Goal: Task Accomplishment & Management: Complete application form

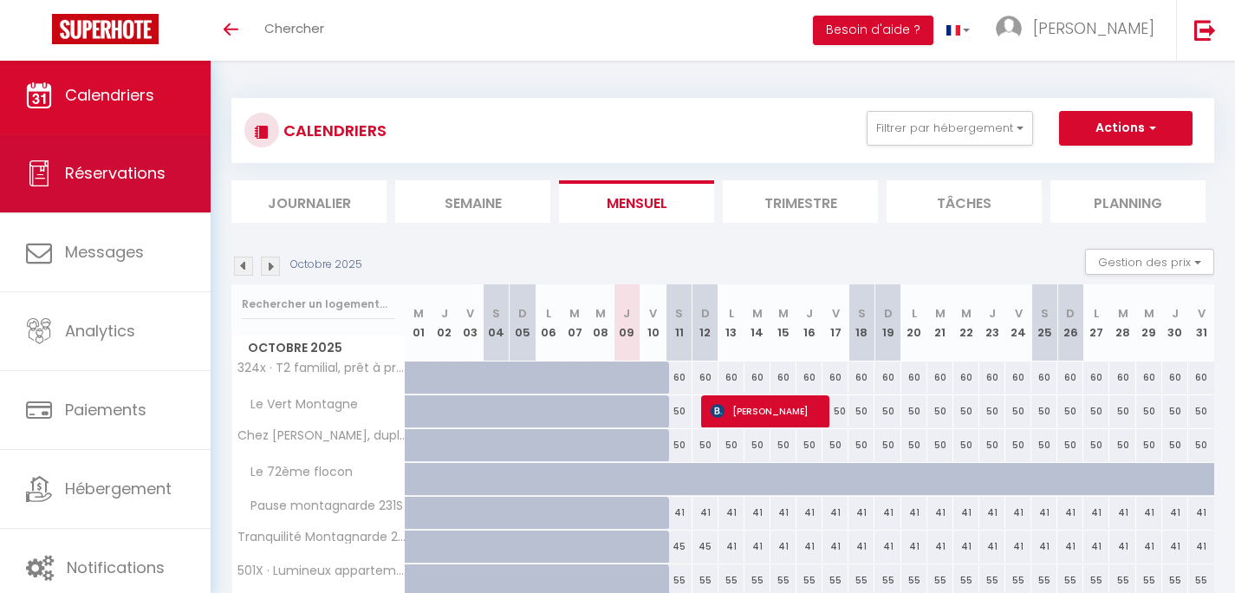
click at [128, 180] on span "Réservations" at bounding box center [115, 173] width 101 height 22
select select "not_cancelled"
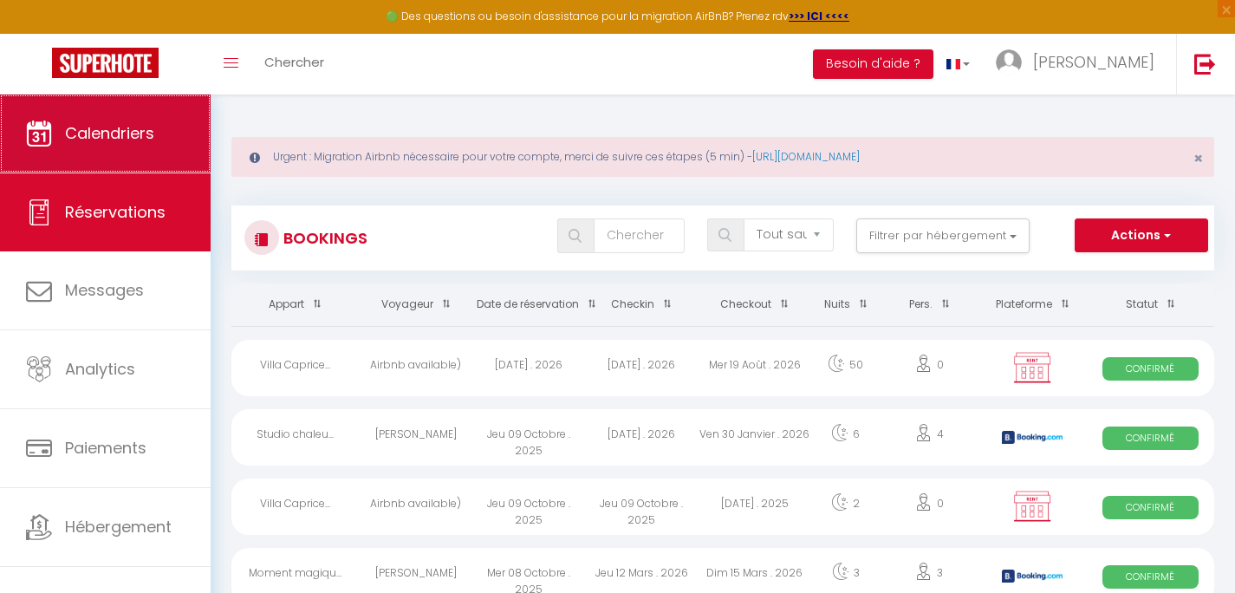
click at [119, 142] on span "Calendriers" at bounding box center [109, 133] width 89 height 22
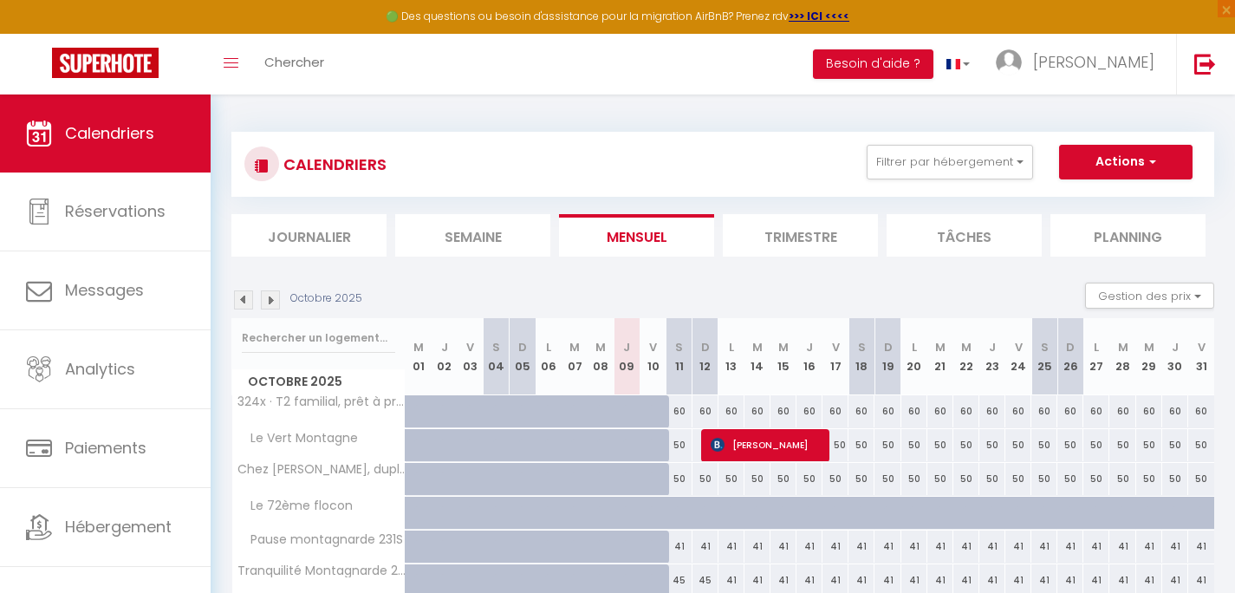
click at [270, 300] on img at bounding box center [270, 299] width 19 height 19
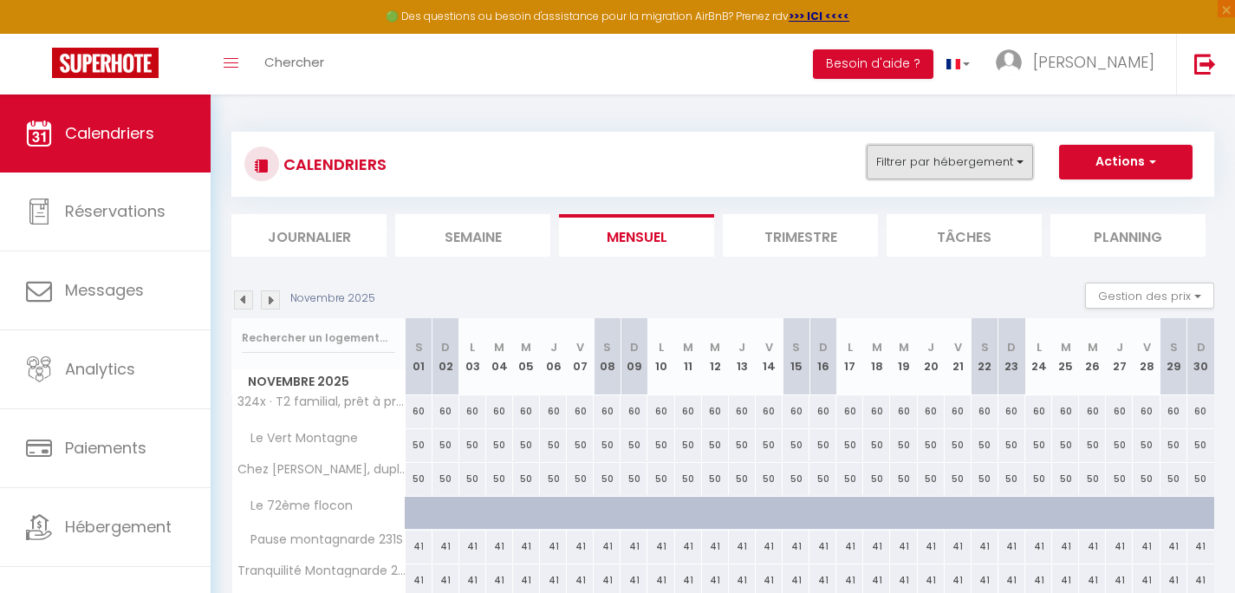
click at [995, 168] on button "Filtrer par hébergement" at bounding box center [950, 162] width 166 height 35
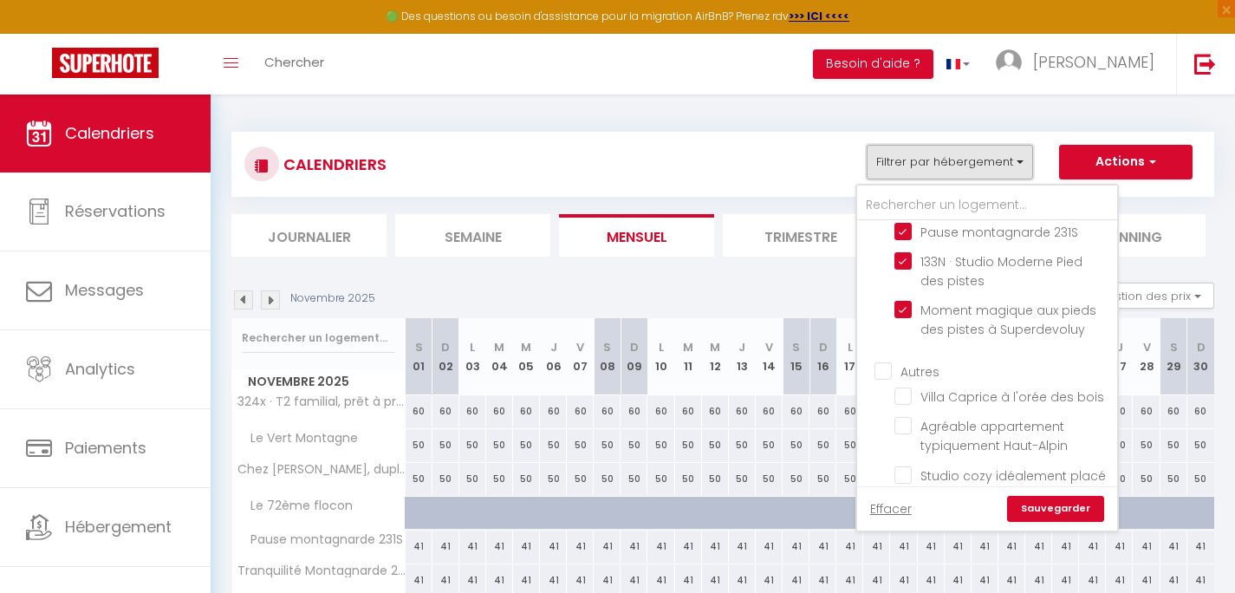
scroll to position [416, 0]
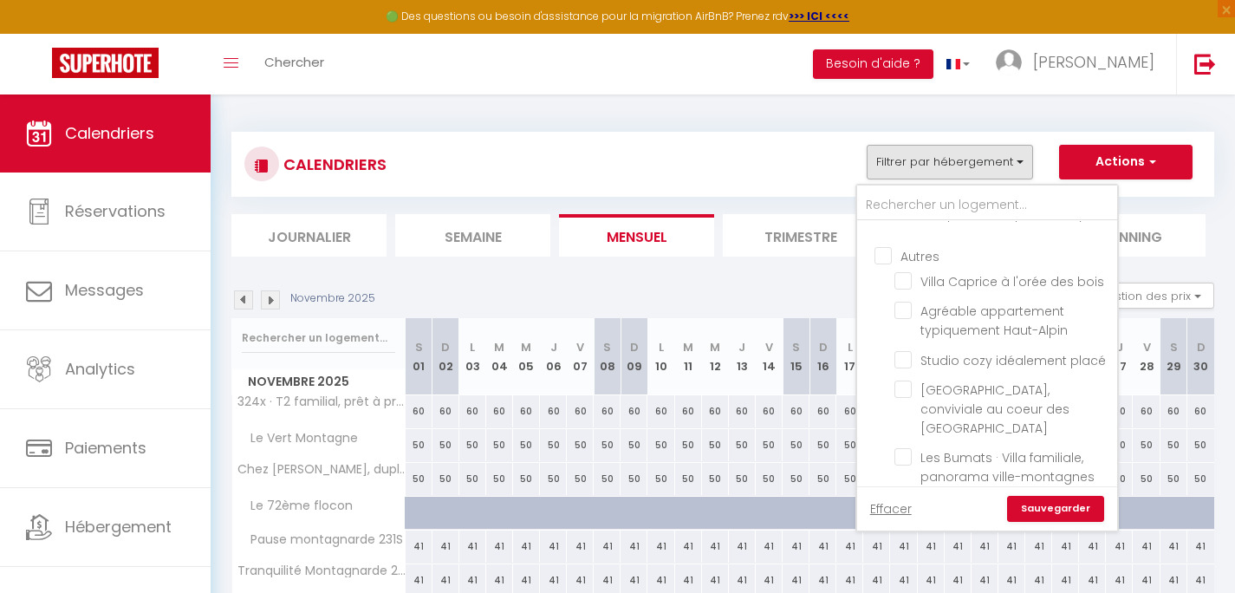
click at [924, 255] on input "Autres" at bounding box center [1004, 254] width 260 height 17
checkbox input "true"
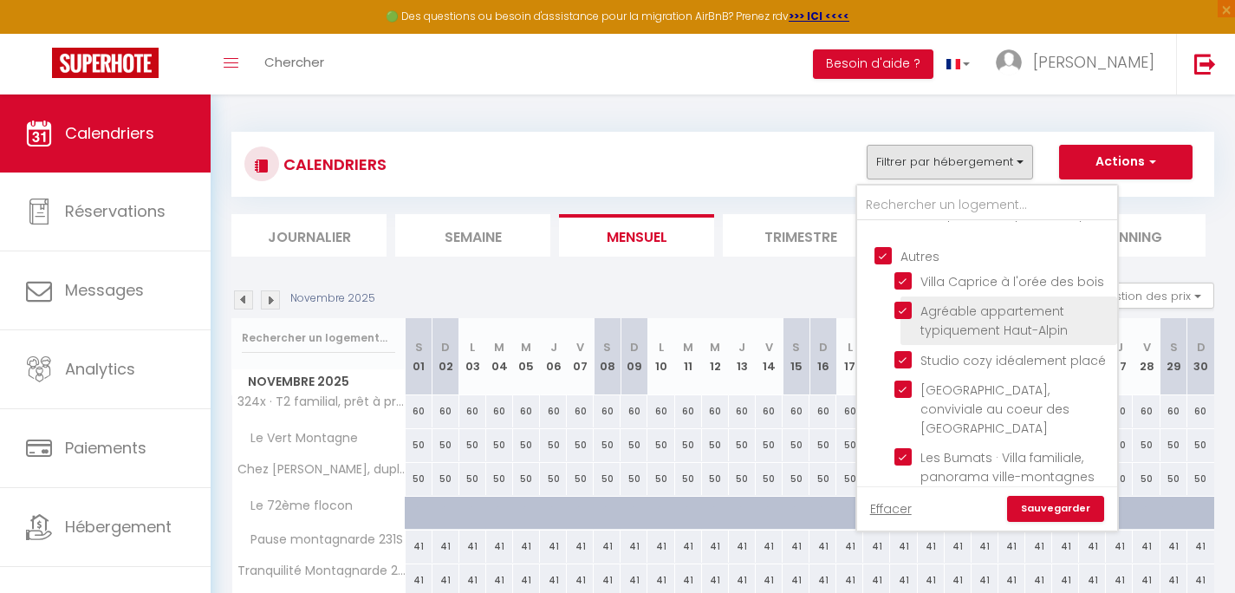
checkbox input "true"
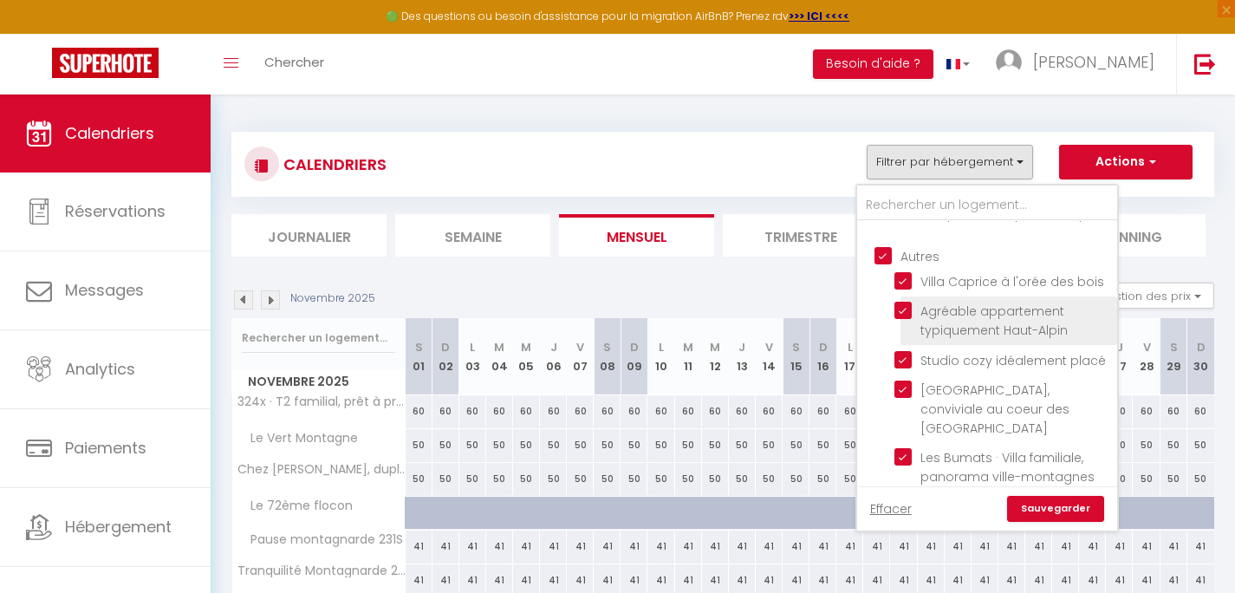
checkbox input "true"
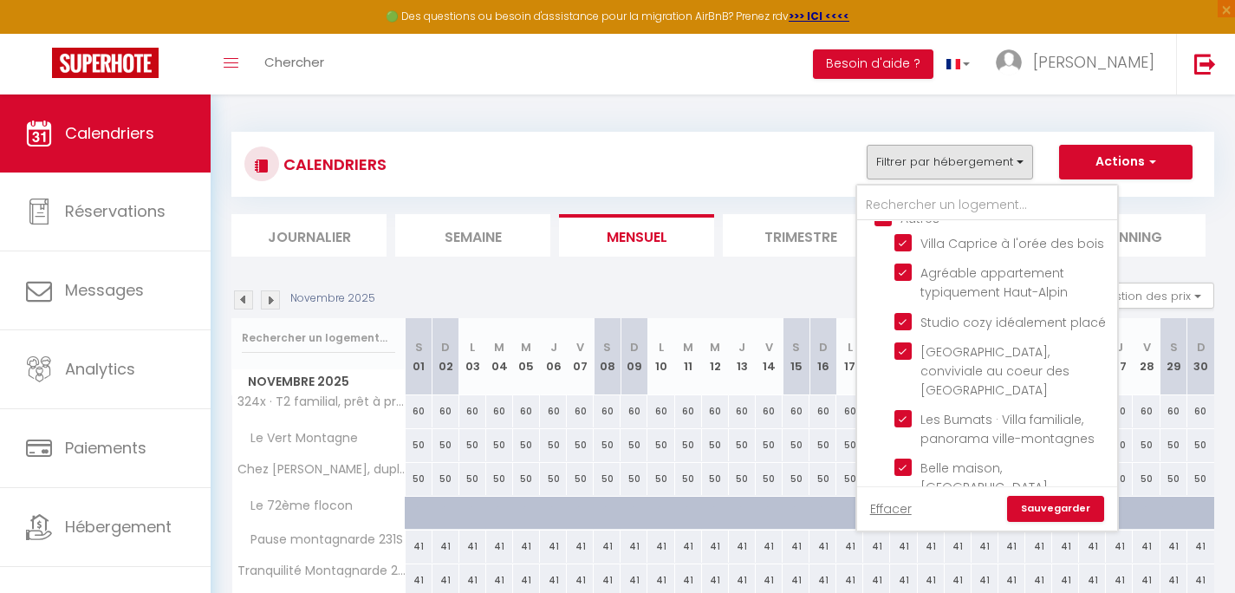
scroll to position [607, 0]
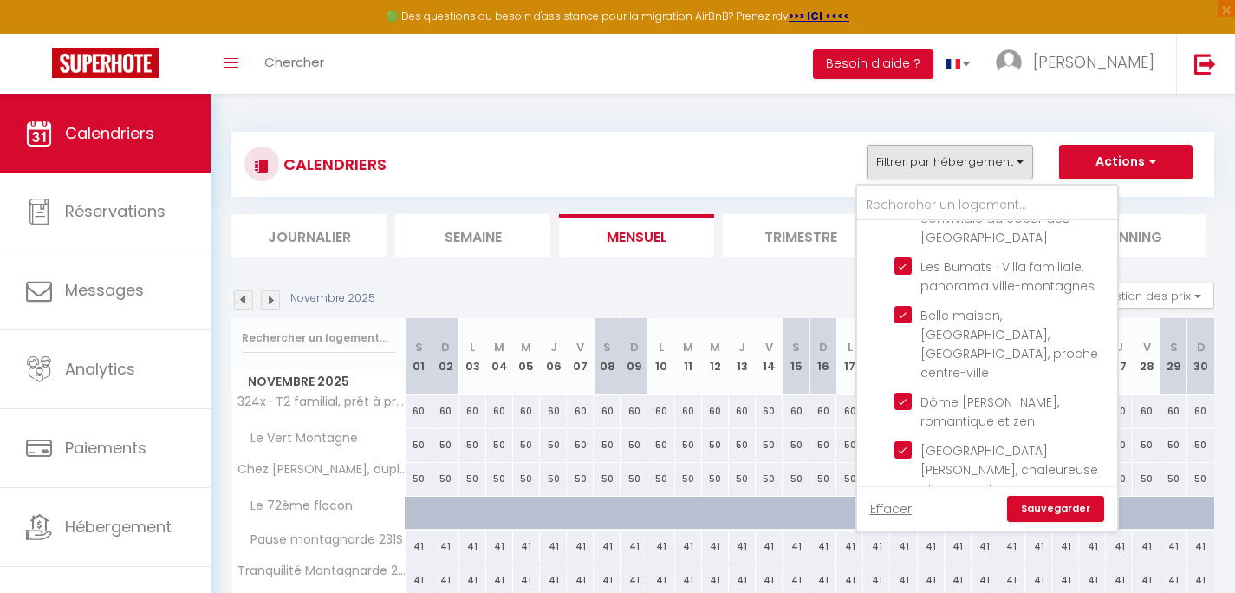
click at [1075, 506] on link "Sauvegarder" at bounding box center [1055, 509] width 97 height 26
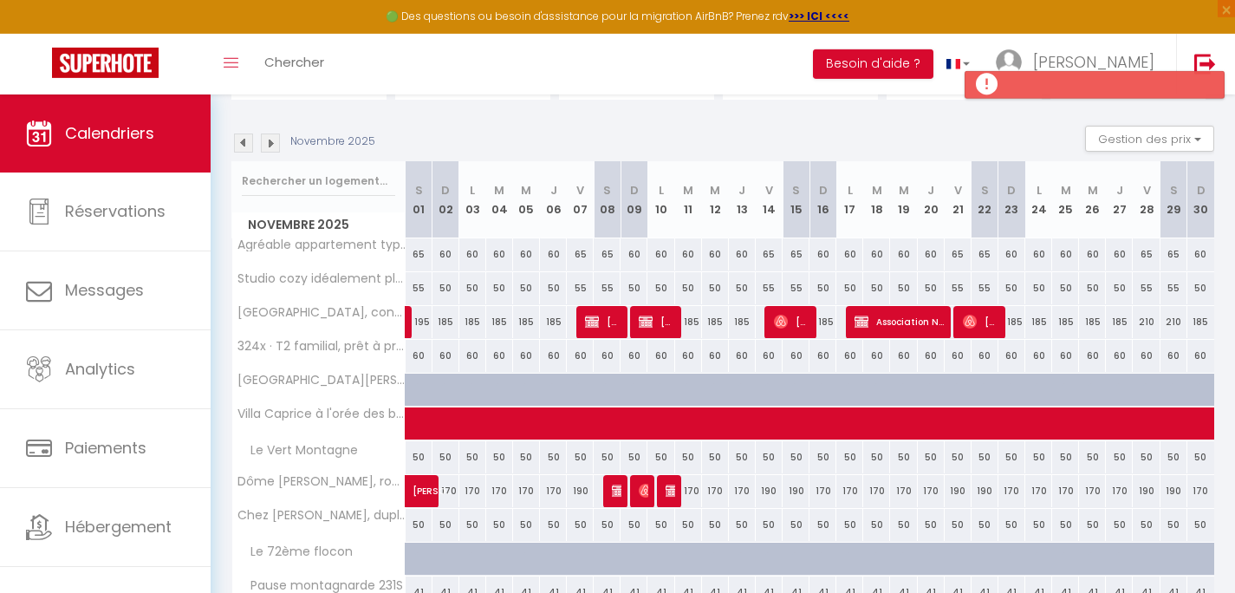
scroll to position [166, 0]
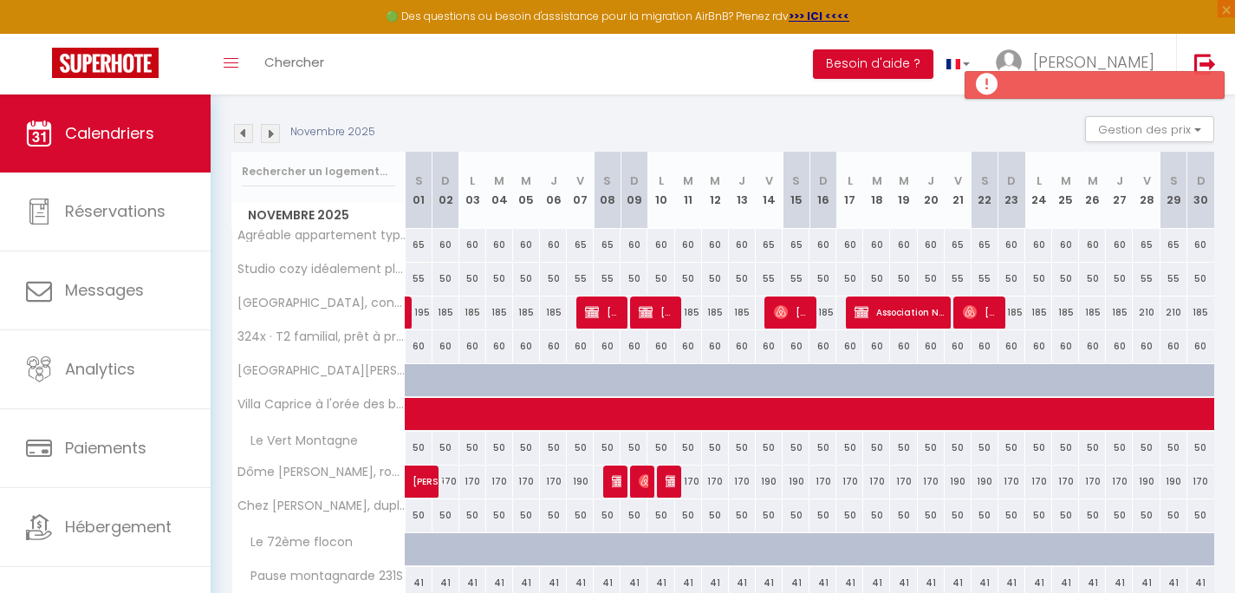
click at [671, 485] on img at bounding box center [673, 481] width 14 height 14
select select "OK"
select select "KO"
select select "0"
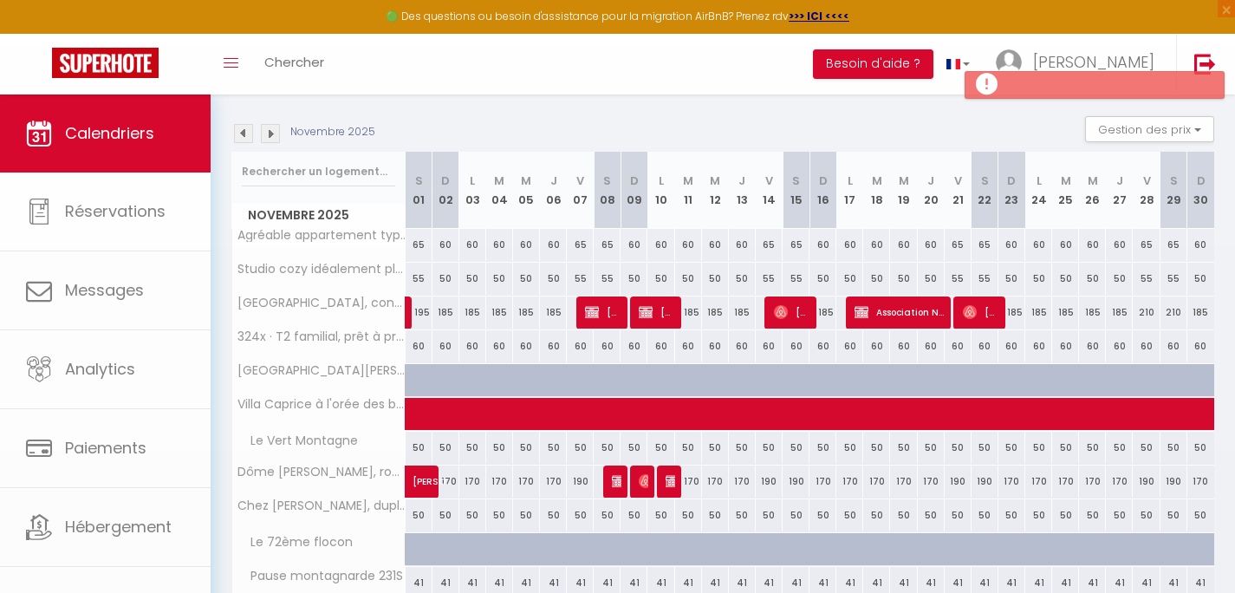
select select "1"
select select
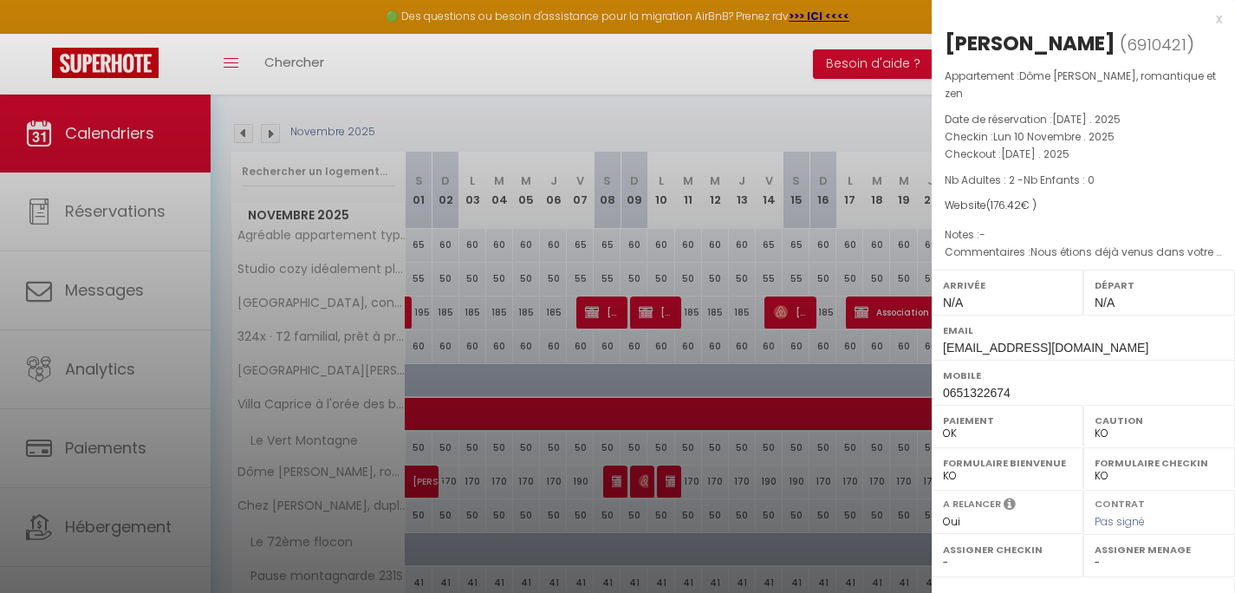
click at [806, 109] on div at bounding box center [617, 296] width 1235 height 593
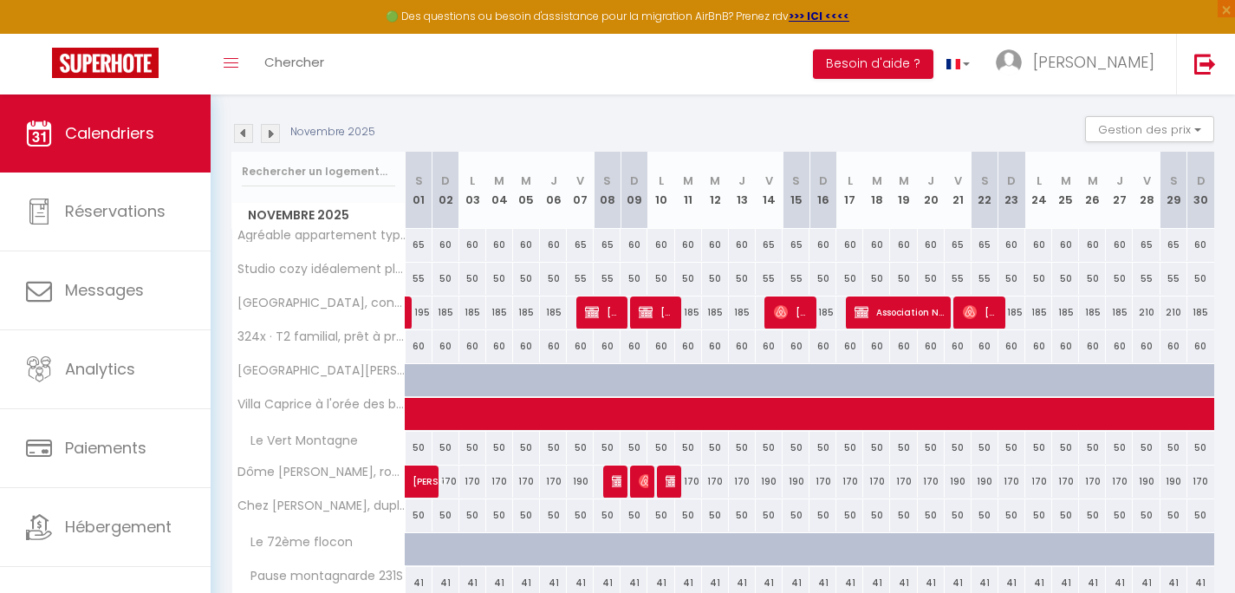
click at [244, 137] on img at bounding box center [243, 133] width 19 height 19
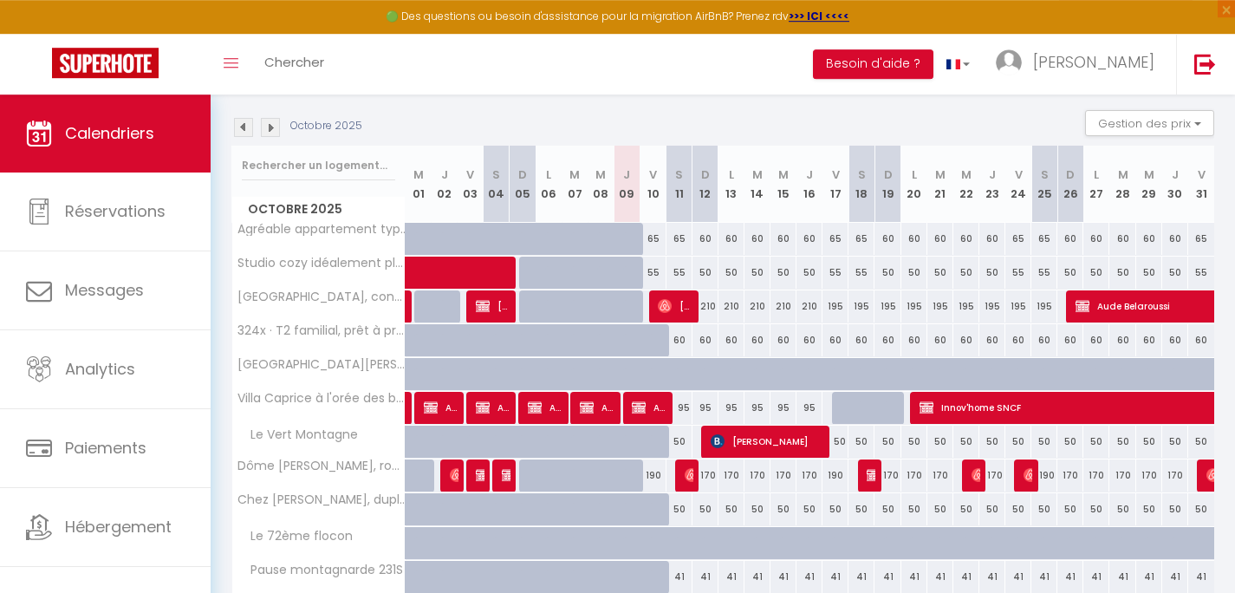
scroll to position [178, 0]
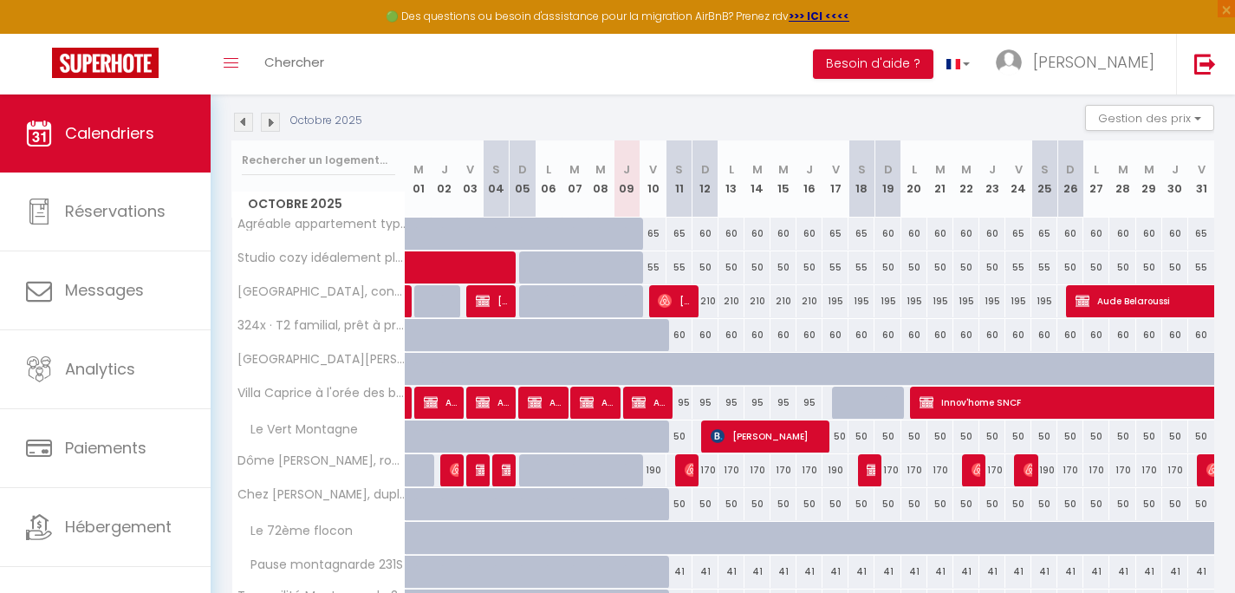
click at [653, 473] on div "190" at bounding box center [653, 470] width 26 height 32
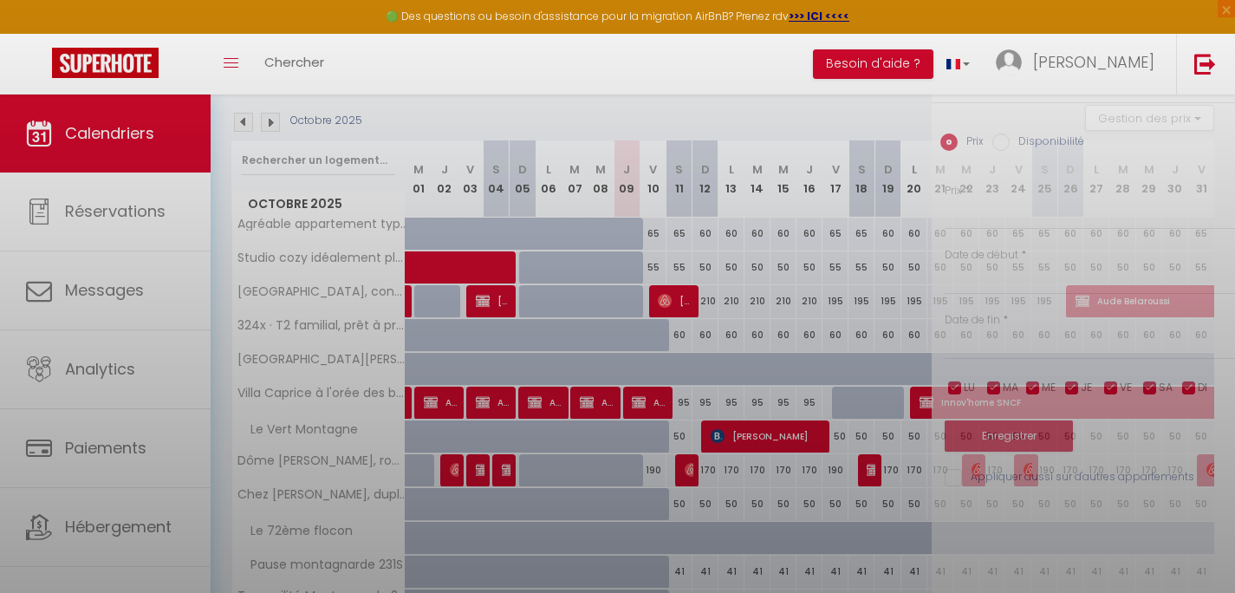
type input "190"
type input "Ven 10 Octobre 2025"
type input "[DATE]"
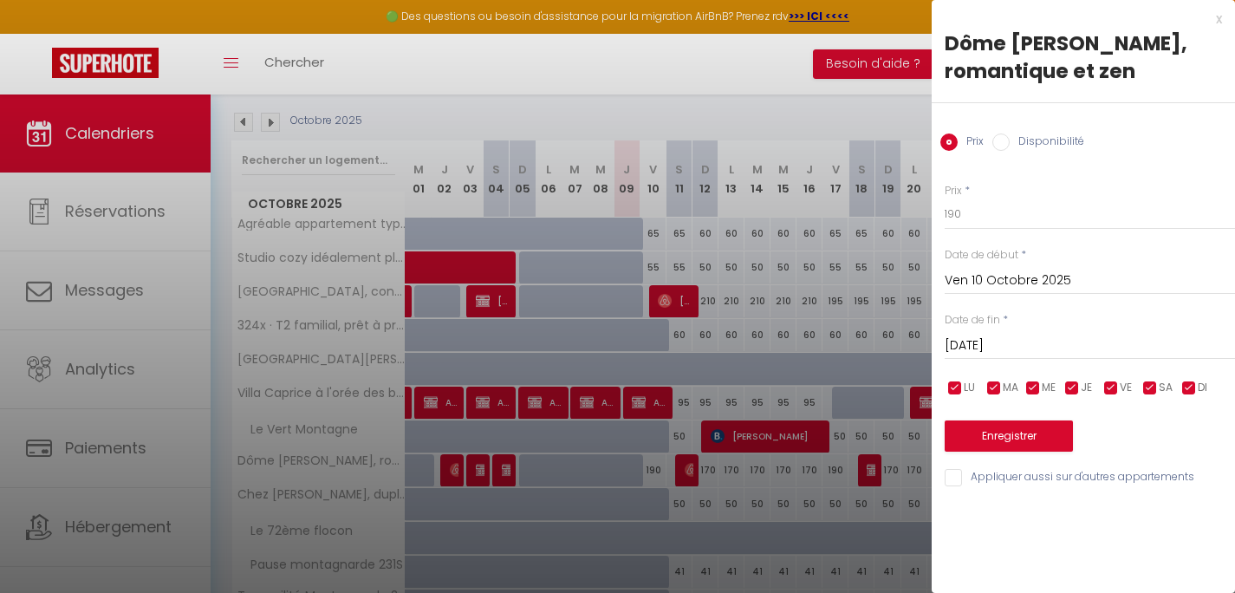
click at [1216, 18] on div "x" at bounding box center [1077, 19] width 290 height 21
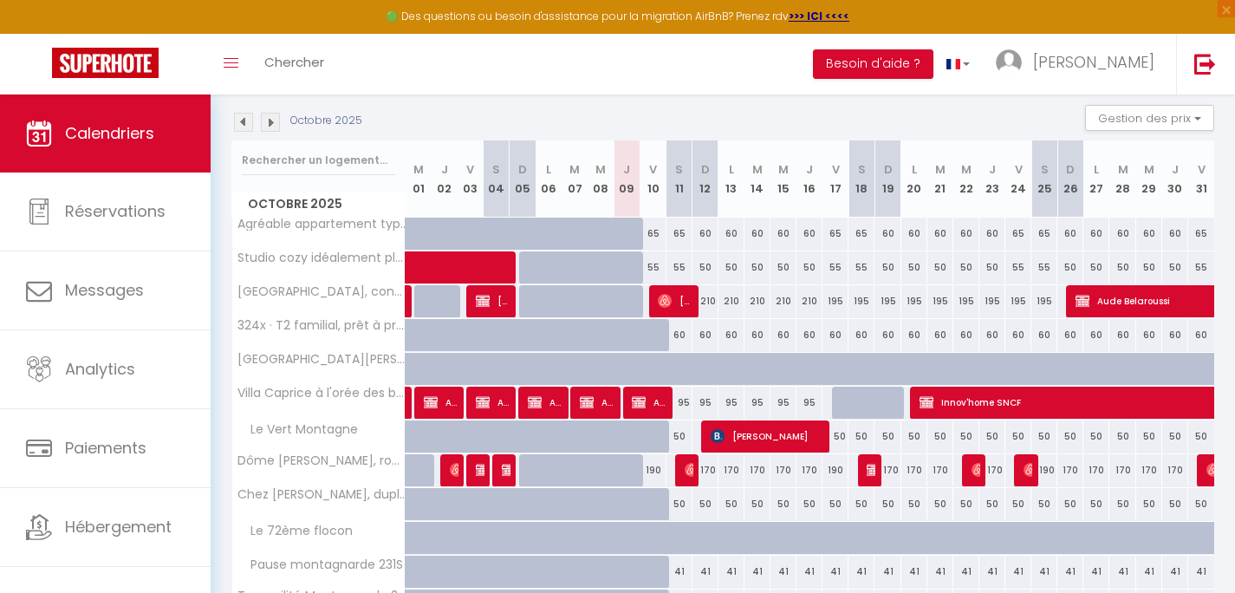
scroll to position [11, 0]
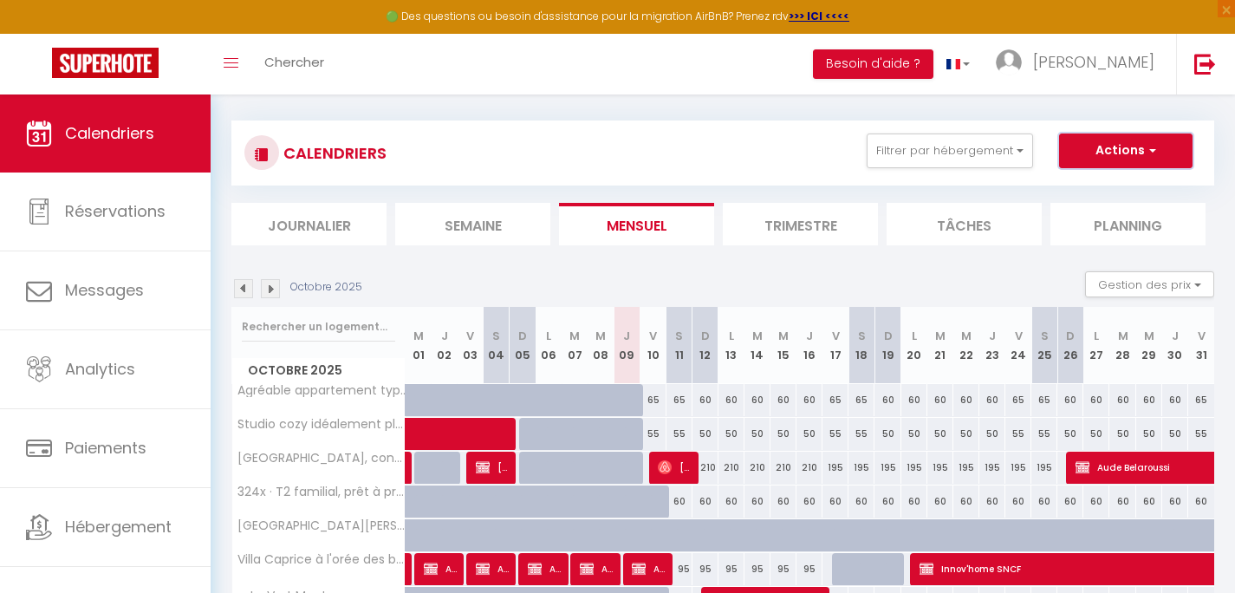
click at [1102, 153] on button "Actions" at bounding box center [1125, 150] width 133 height 35
click at [1088, 192] on link "Nouvelle réservation" at bounding box center [1107, 191] width 151 height 26
select select
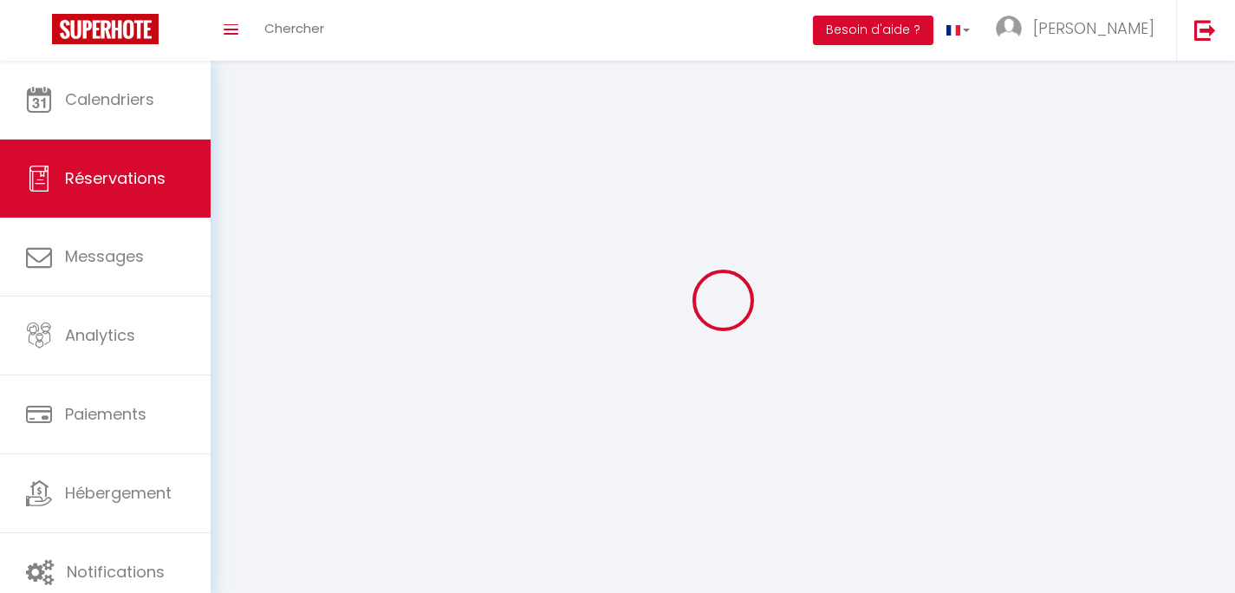
select select
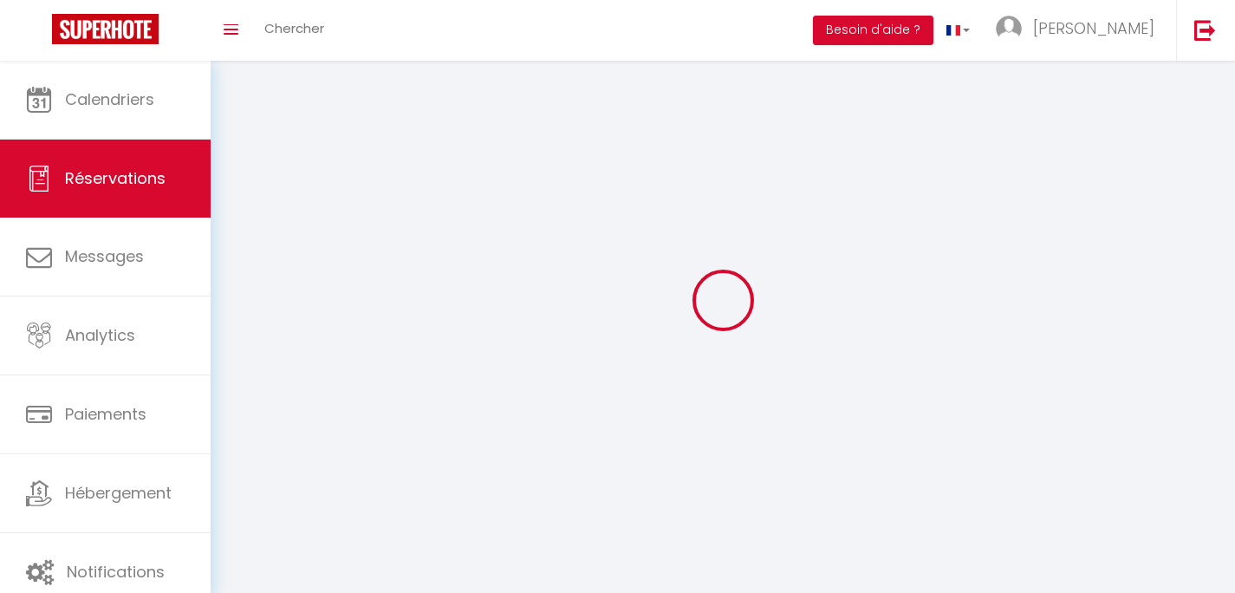
select select
checkbox input "false"
select select "54"
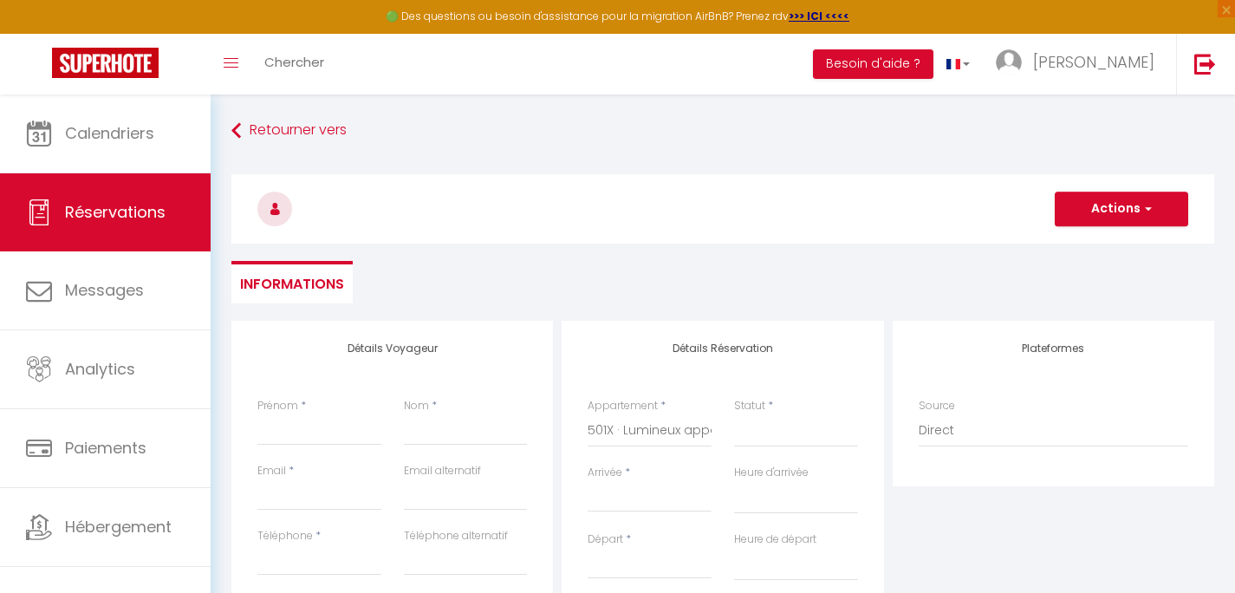
select select
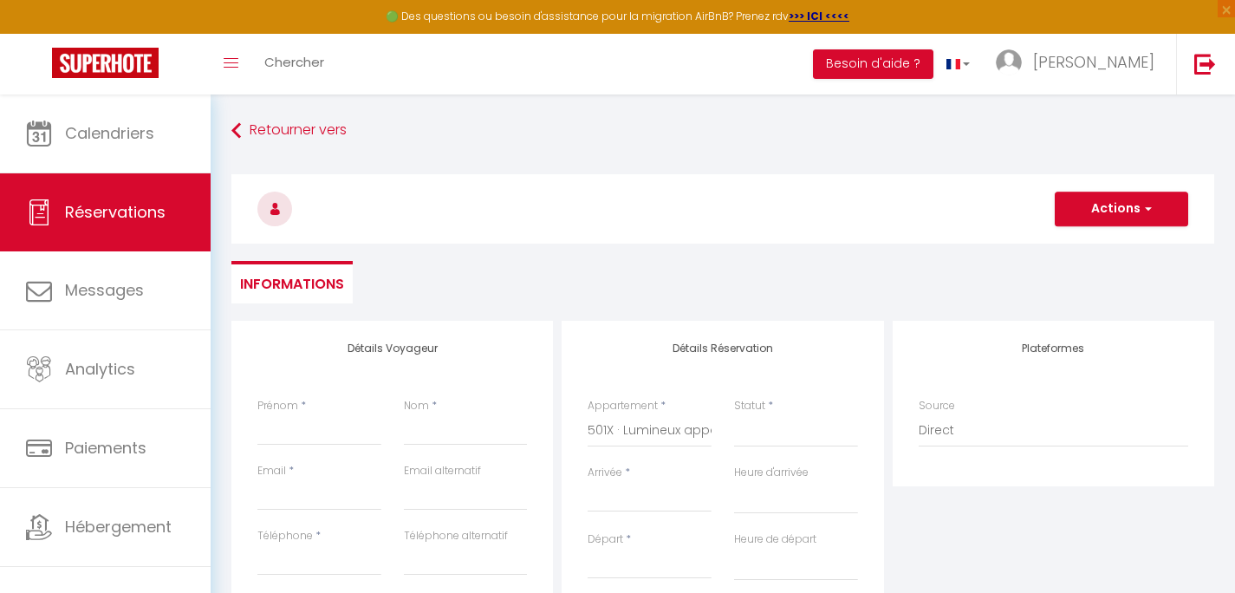
checkbox input "false"
select select
click at [322, 440] on input "Prénom" at bounding box center [319, 429] width 124 height 31
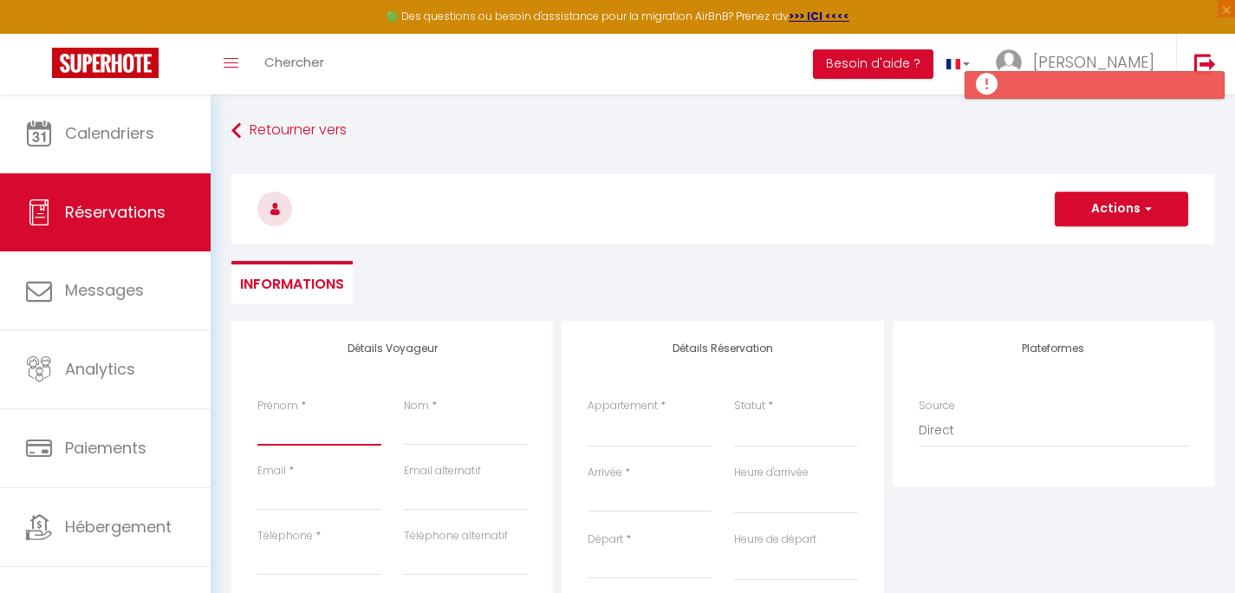
type input "M"
select select
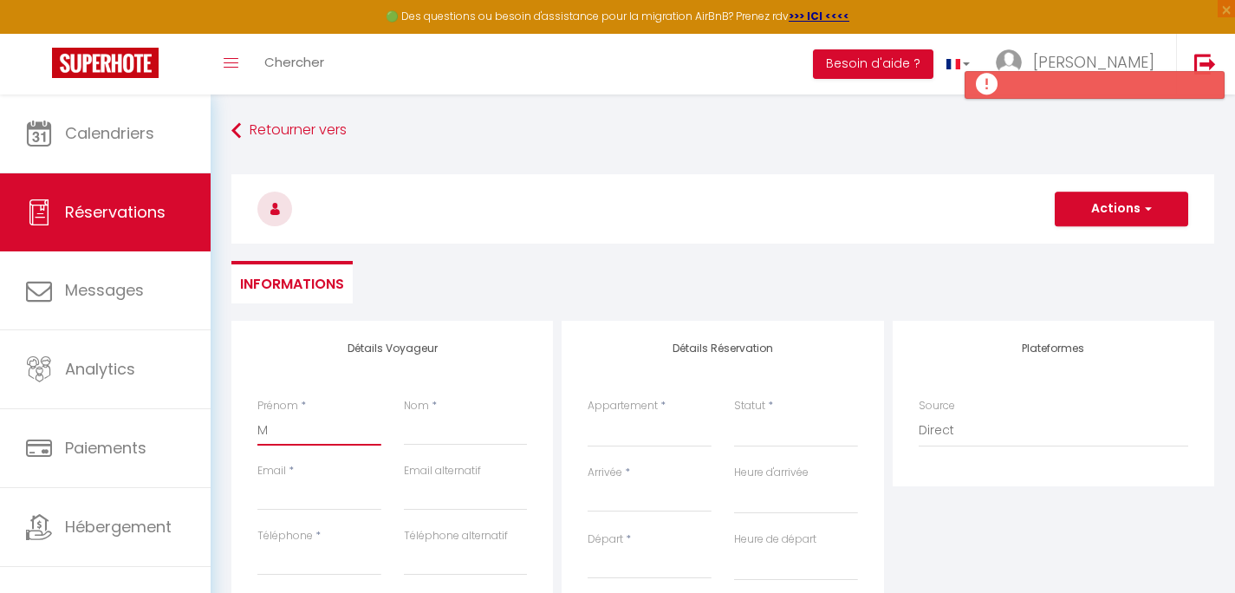
select select
checkbox input "false"
type input "MA"
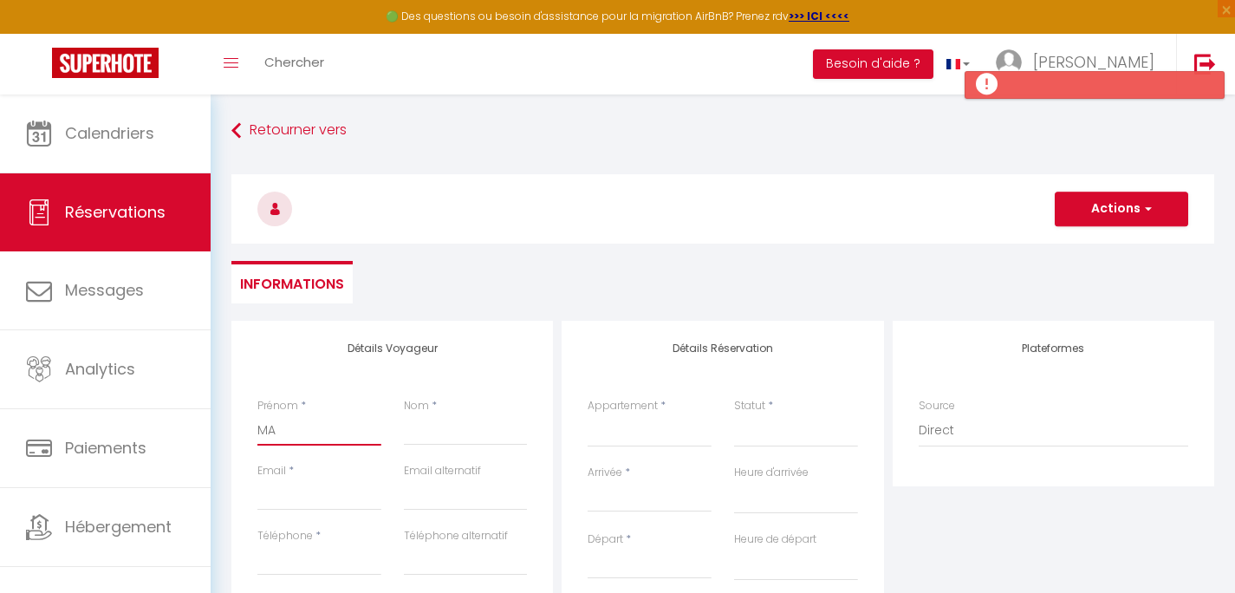
select select
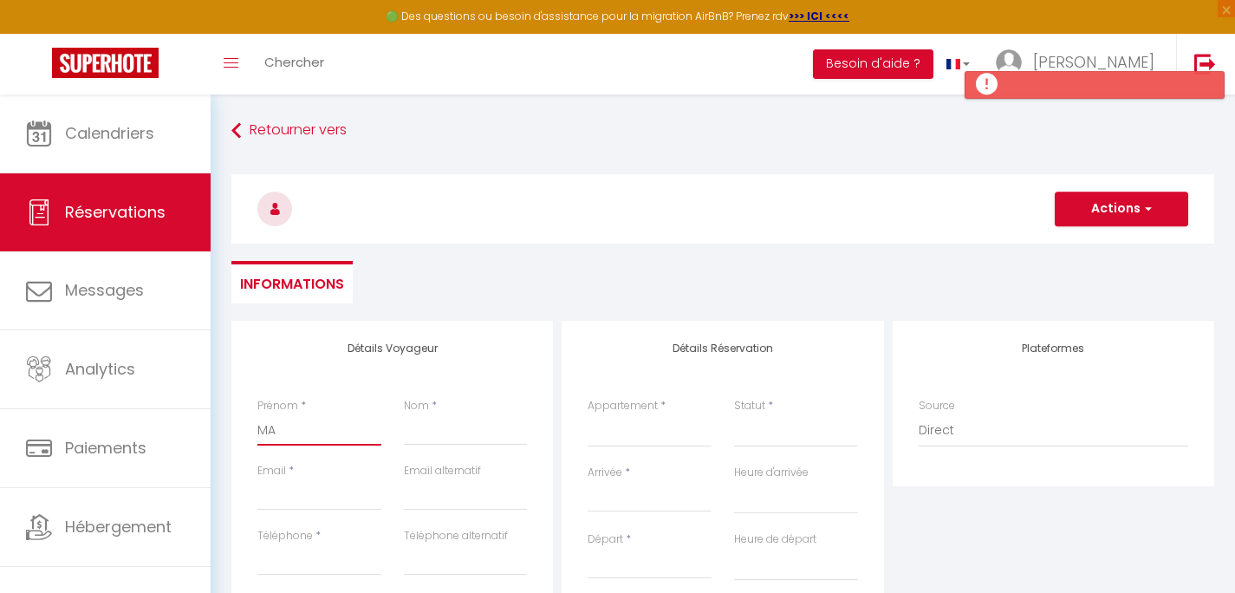
select select
checkbox input "false"
type input "MAR"
select select
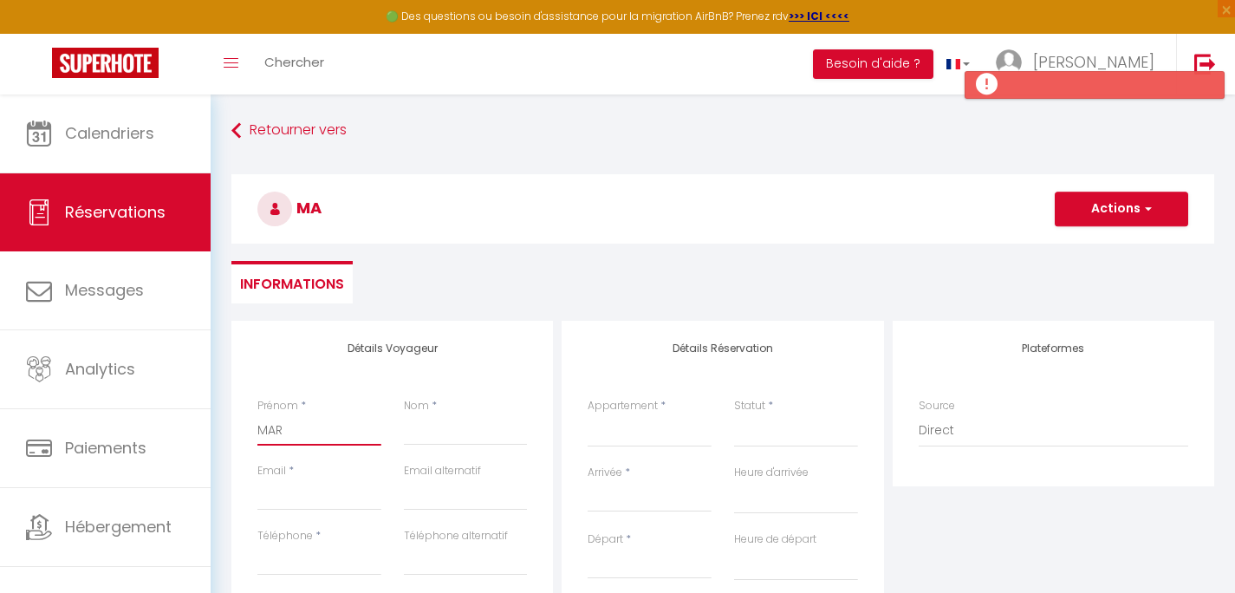
select select
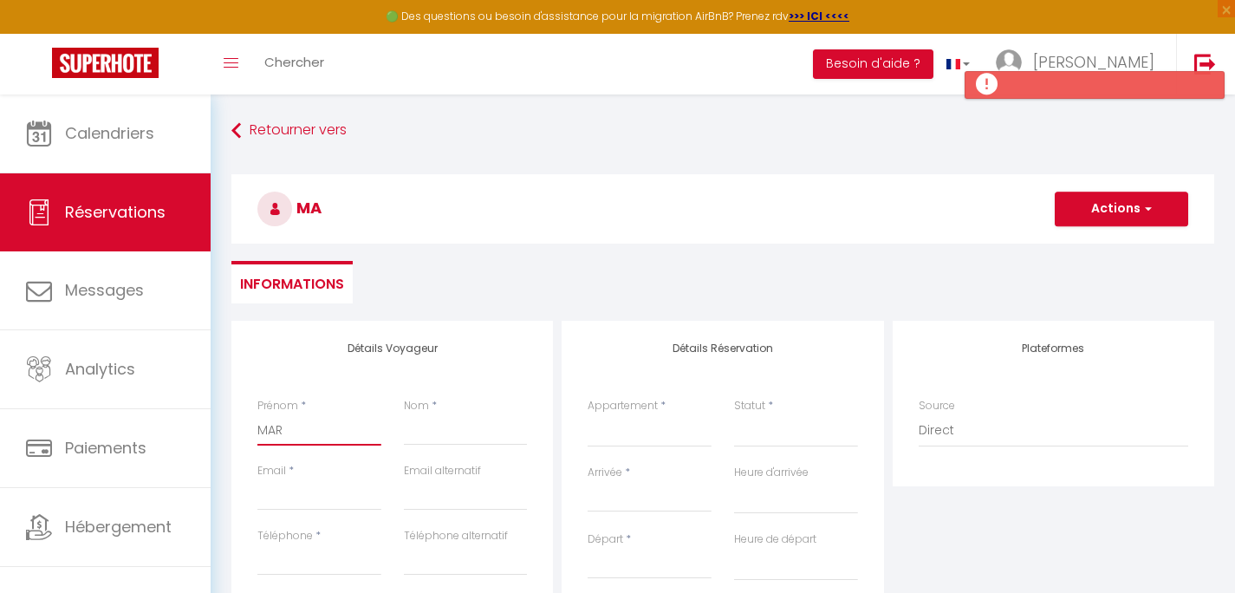
select select
checkbox input "false"
type input "MARI"
select select
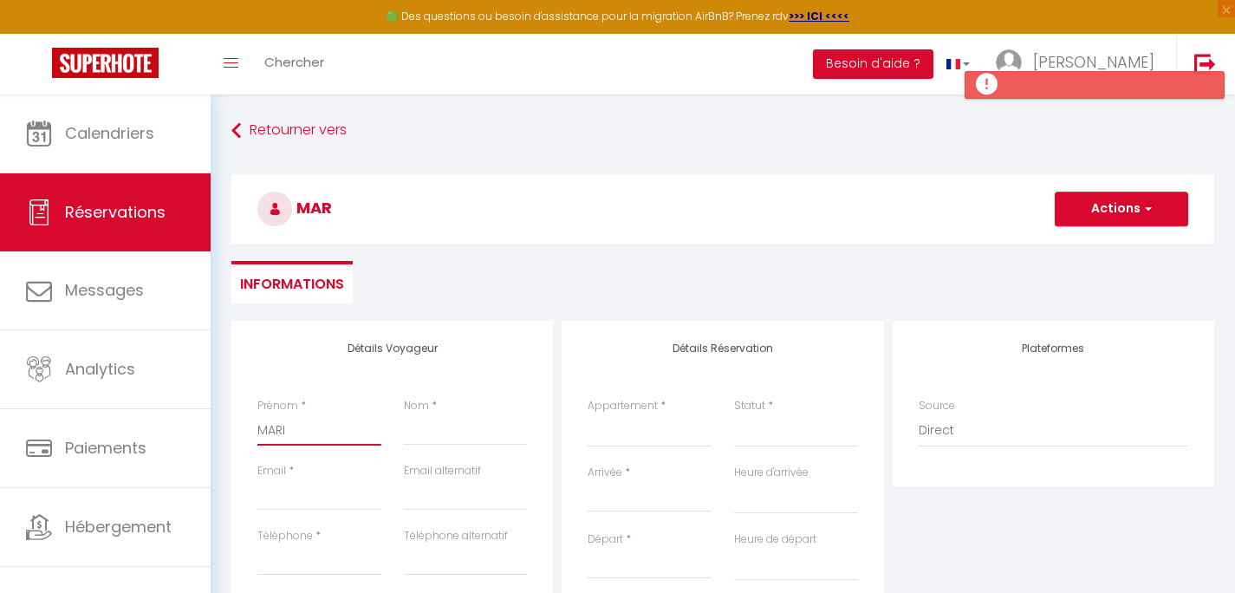
select select
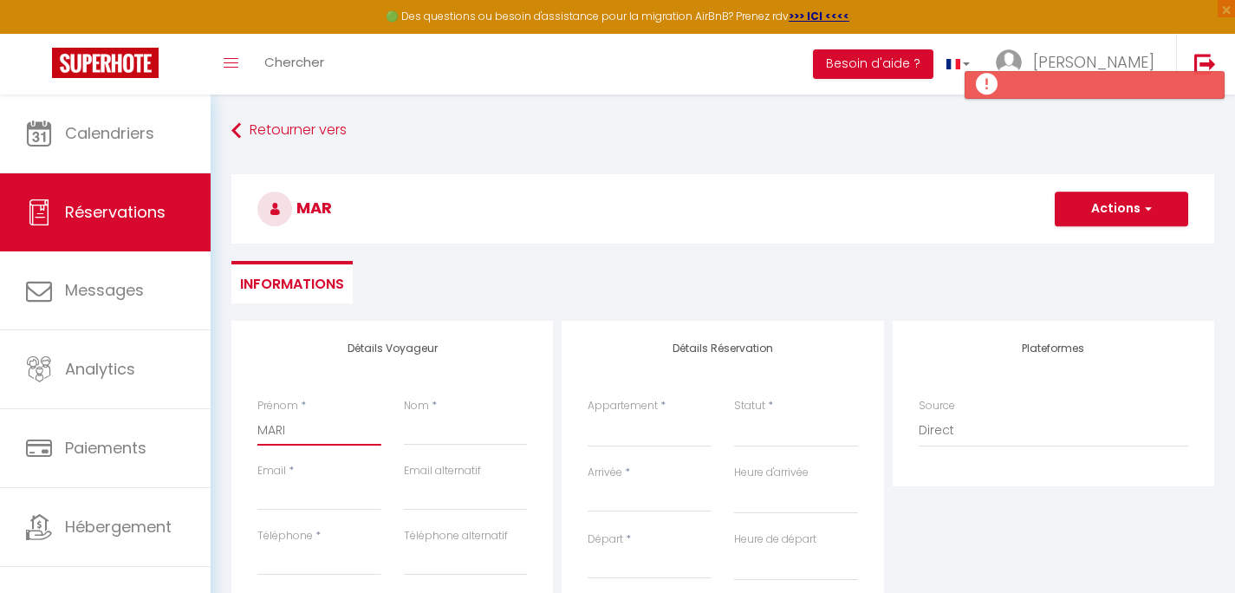
checkbox input "false"
type input "MARIN"
select select
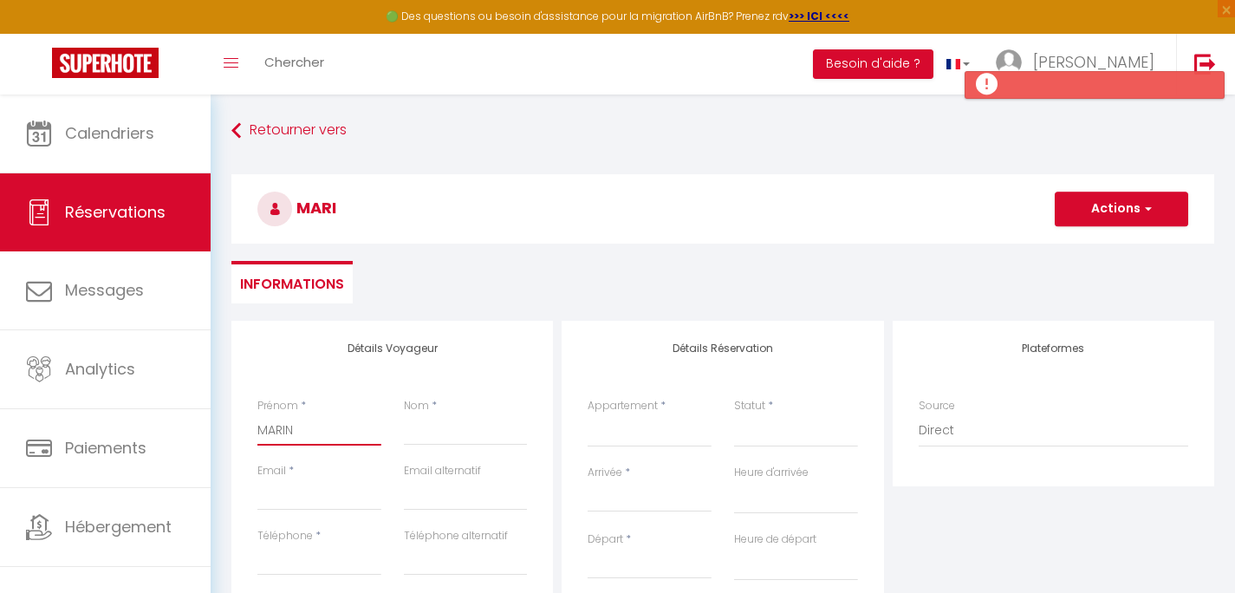
select select
checkbox input "false"
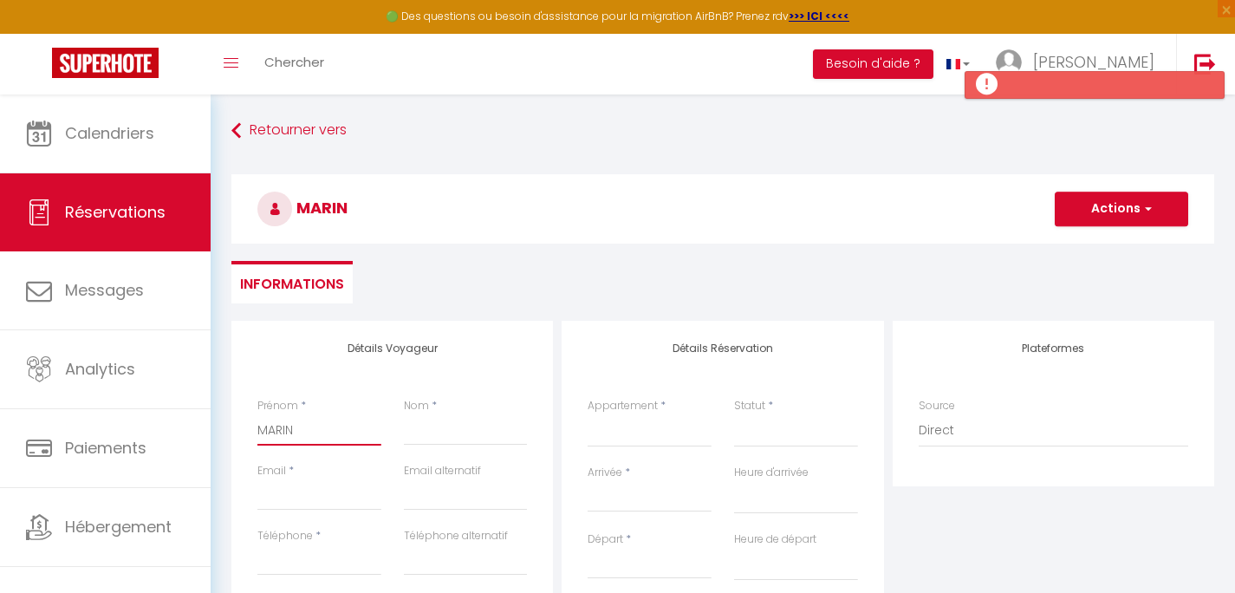
type input "MARINE"
select select
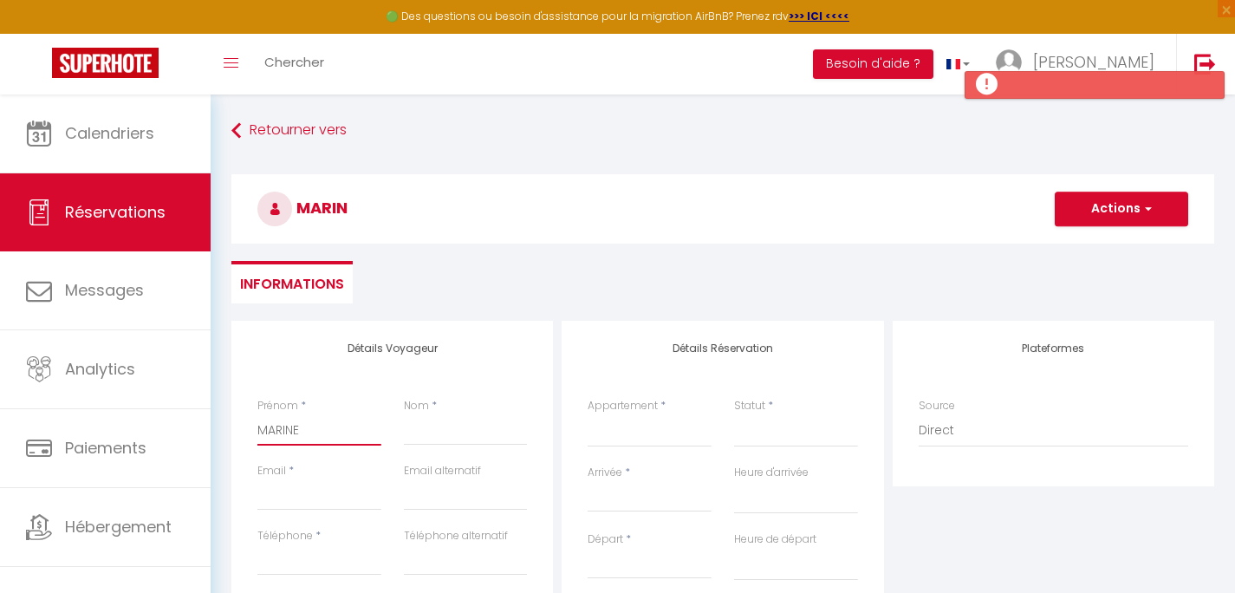
select select
checkbox input "false"
type input "MARINE"
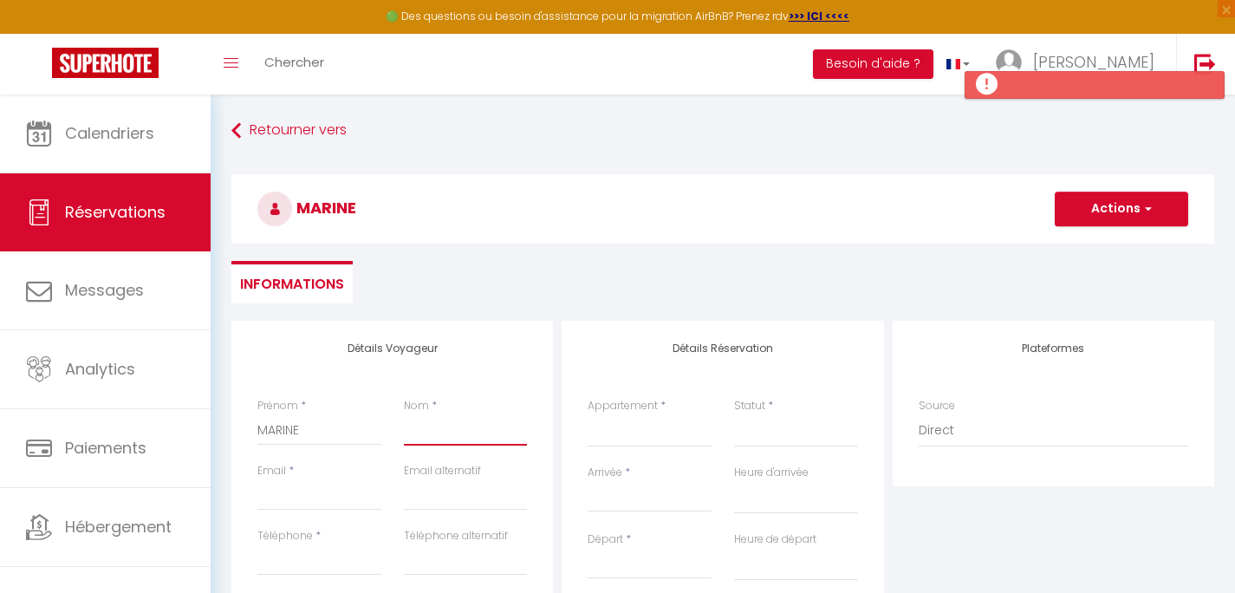
type input "L"
select select
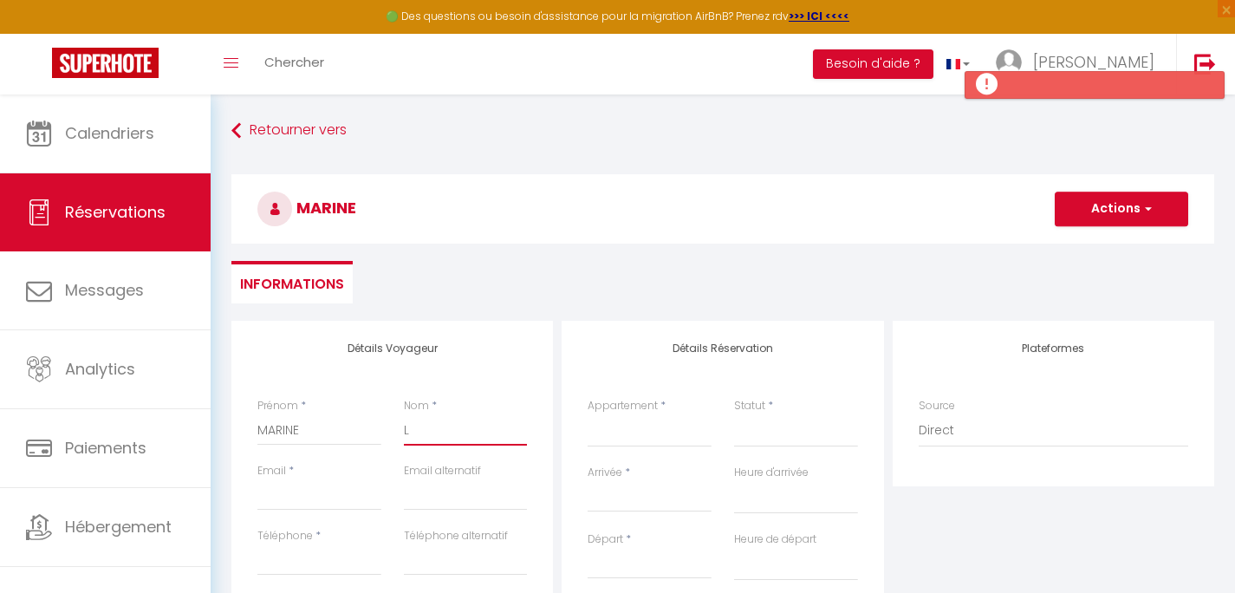
select select
checkbox input "false"
type input "LE"
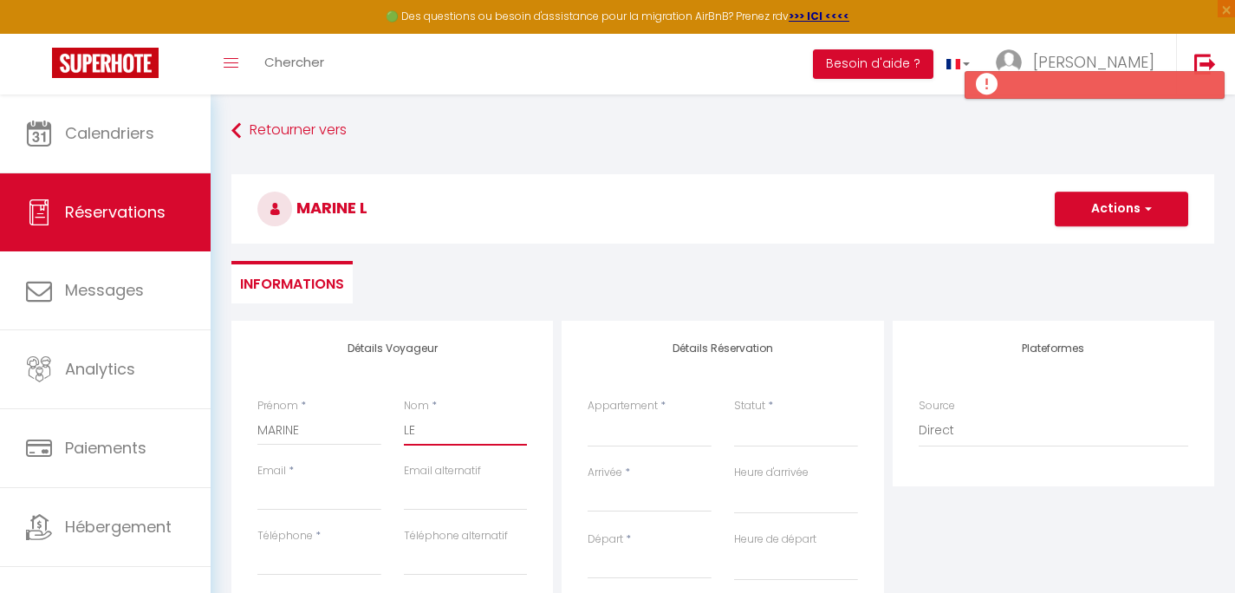
select select
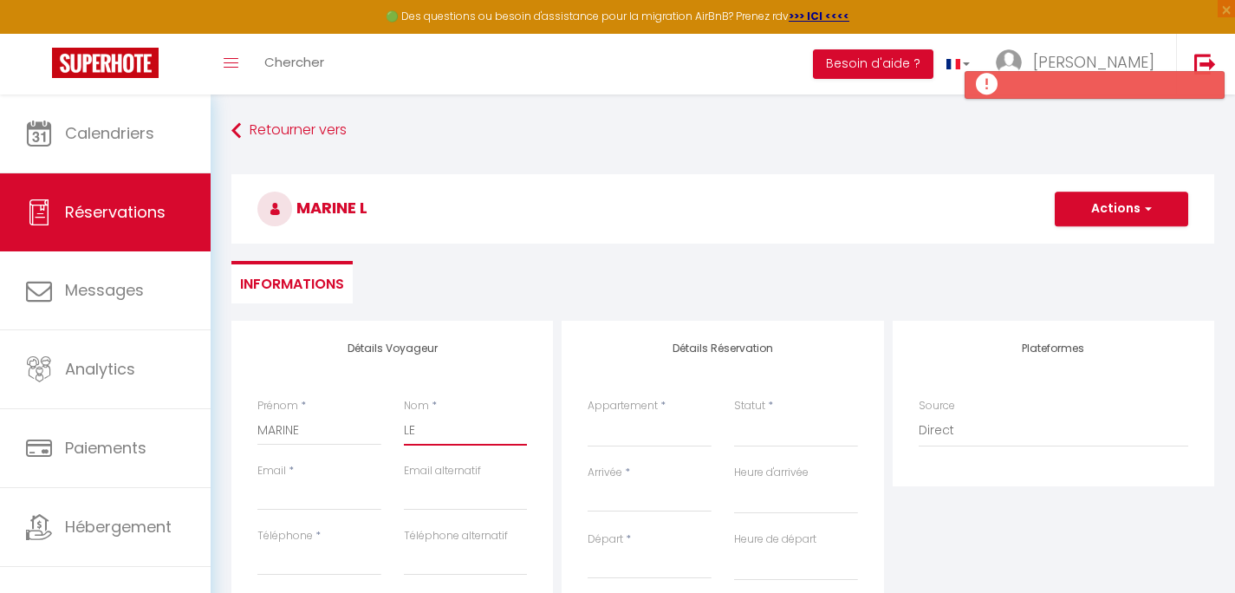
select select
checkbox input "false"
type input "LEN"
select select
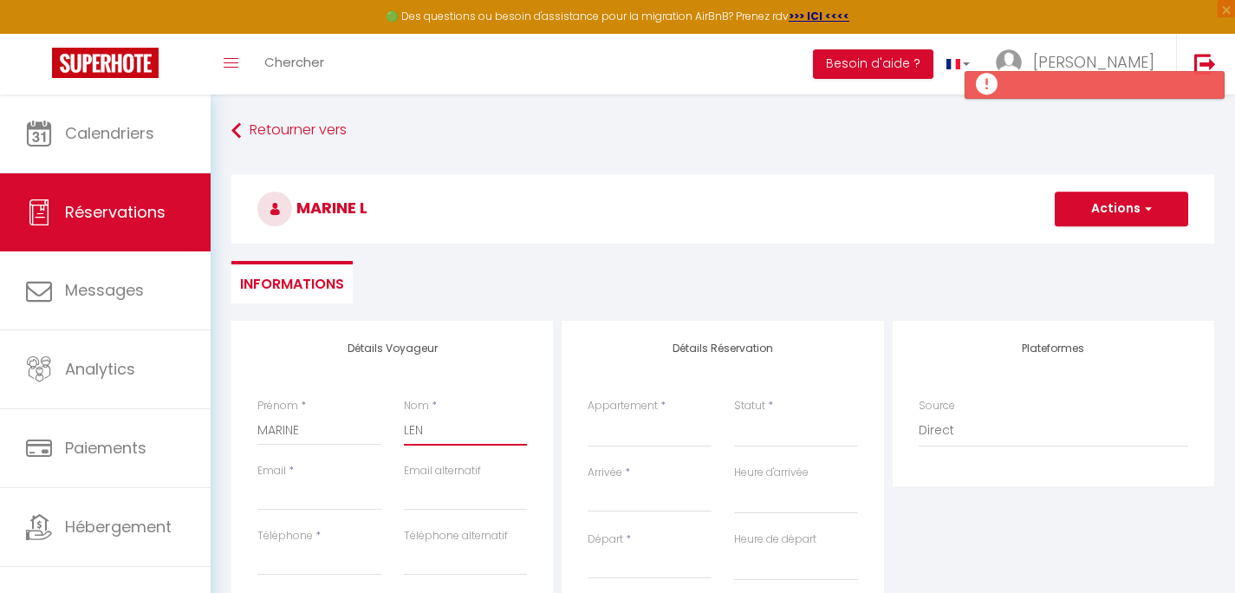
select select
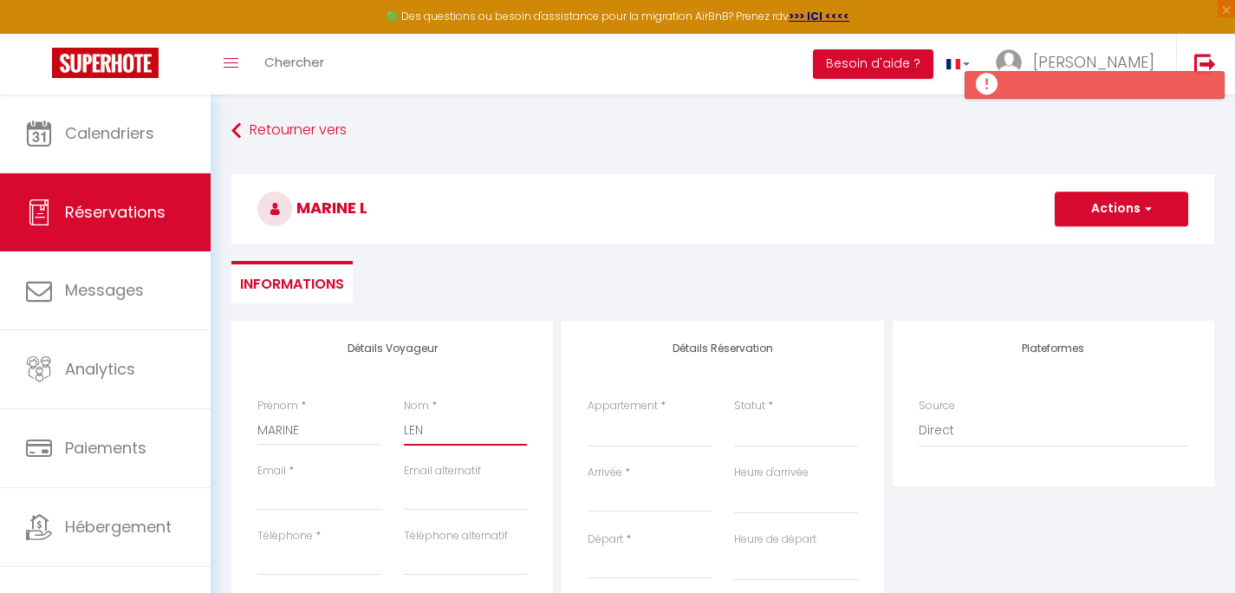
select select
checkbox input "false"
type input "LENO"
select select
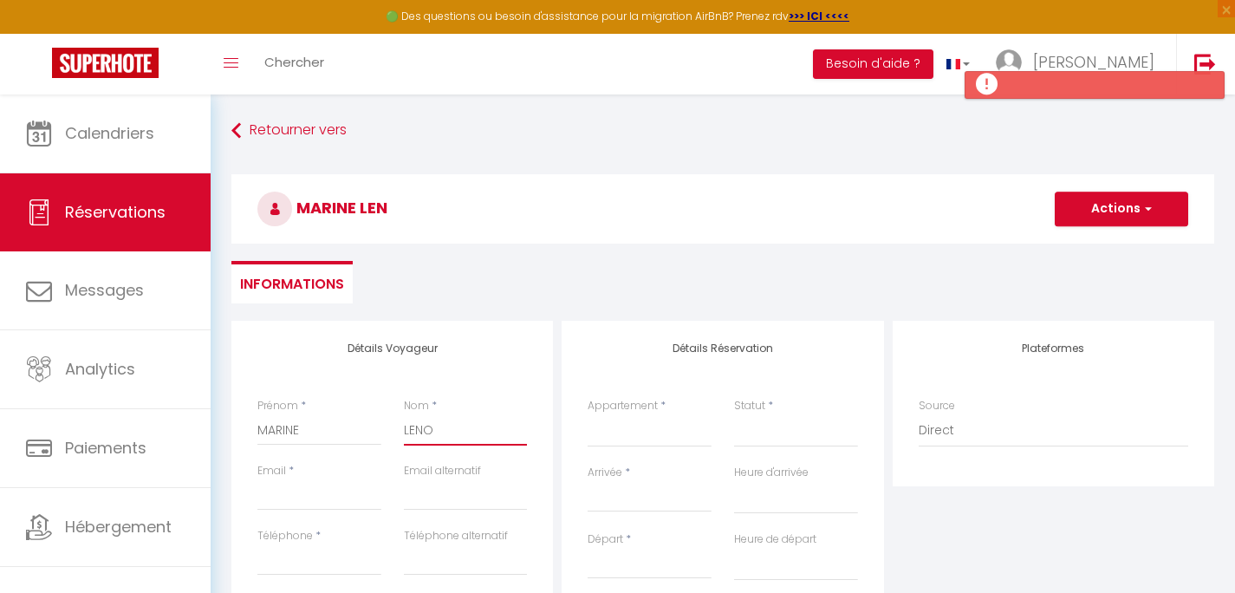
select select
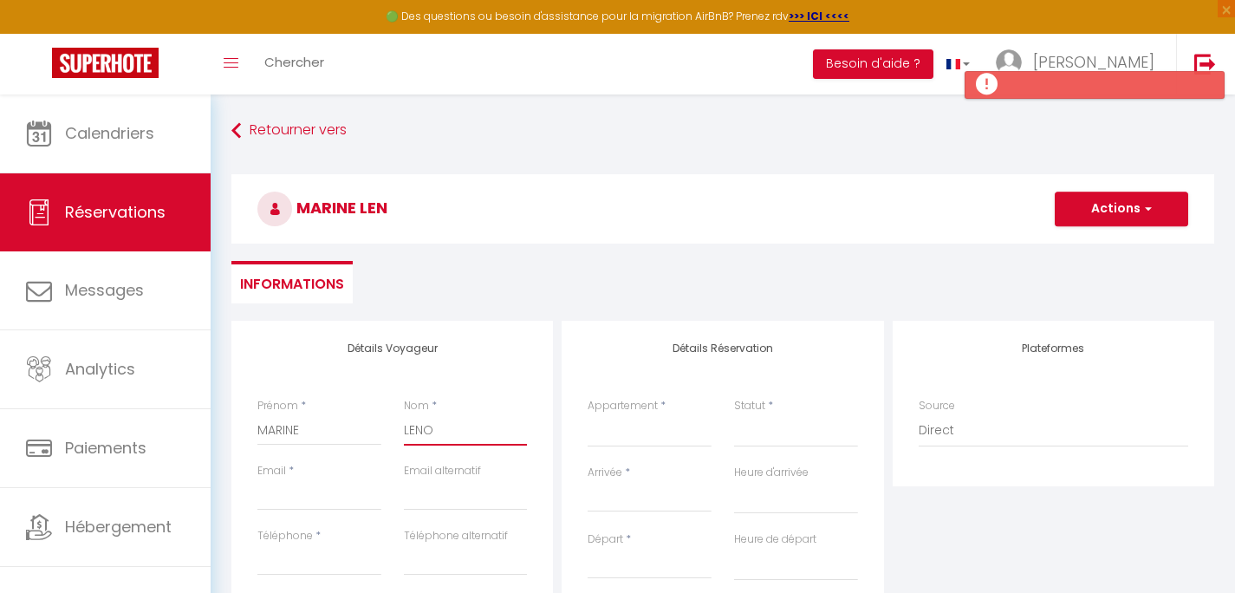
checkbox input "false"
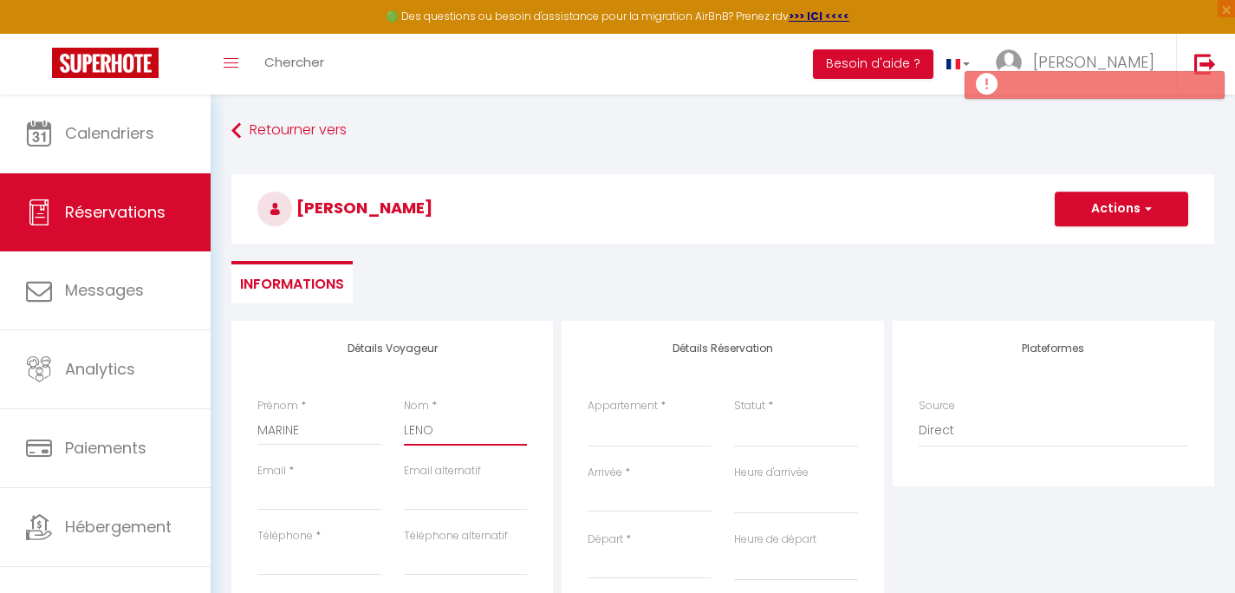
type input "LENOI"
select select
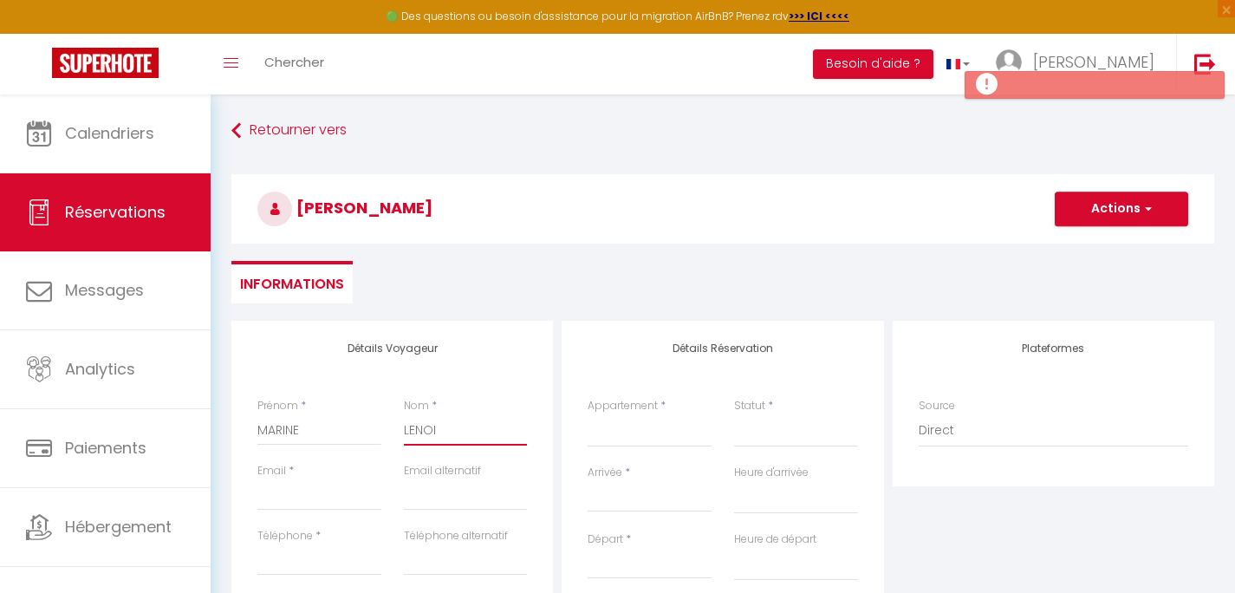
select select
checkbox input "false"
type input "LENOIR"
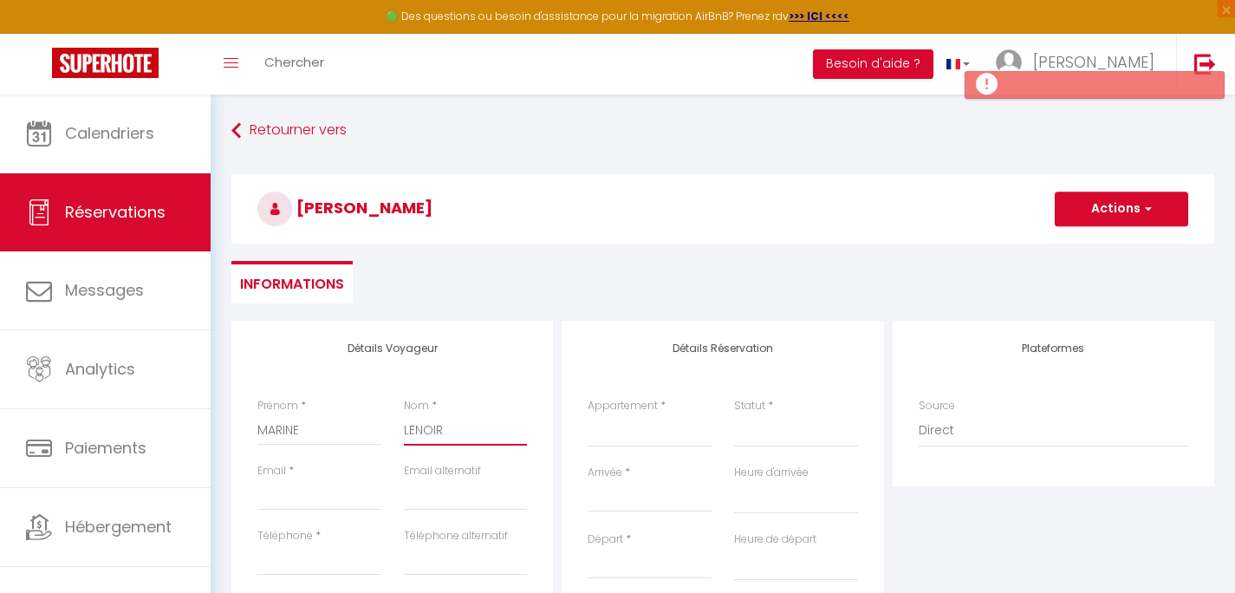
select select
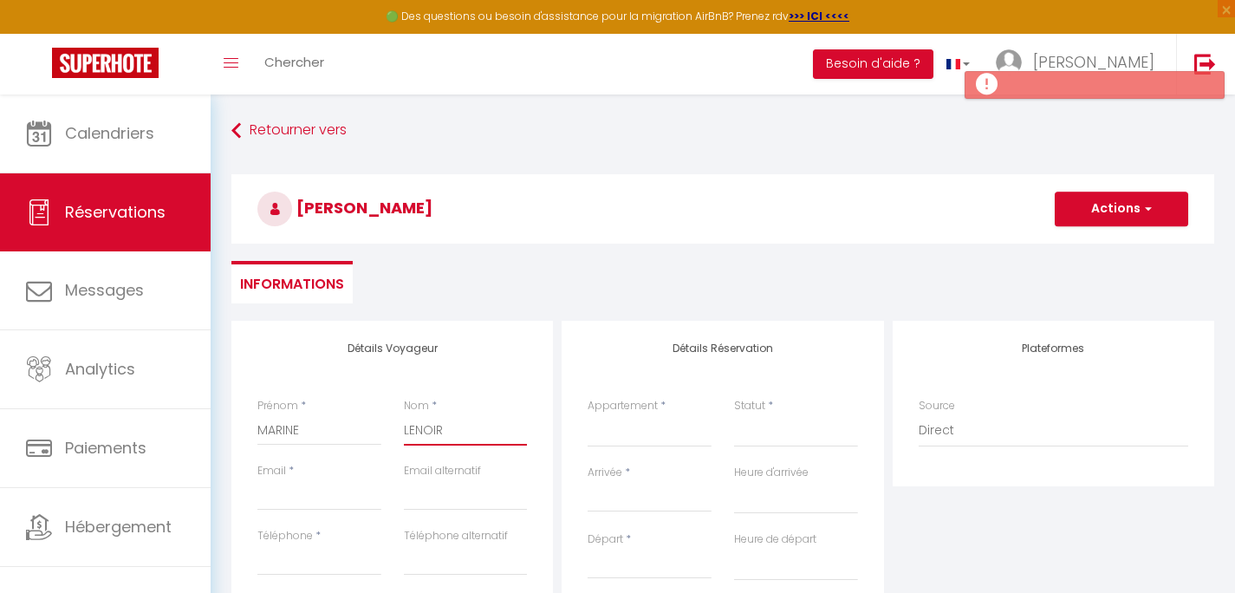
select select
checkbox input "false"
type input "LENOIR"
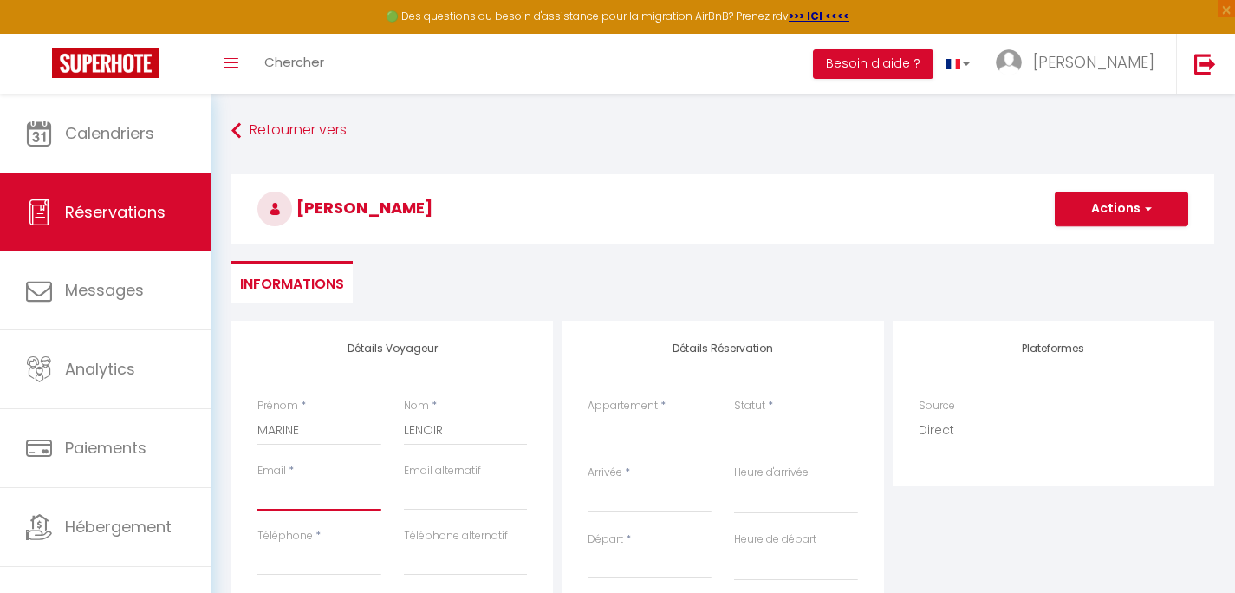
paste input "[EMAIL_ADDRESS][DOMAIN_NAME]"
type input "[EMAIL_ADDRESS][DOMAIN_NAME]"
select select
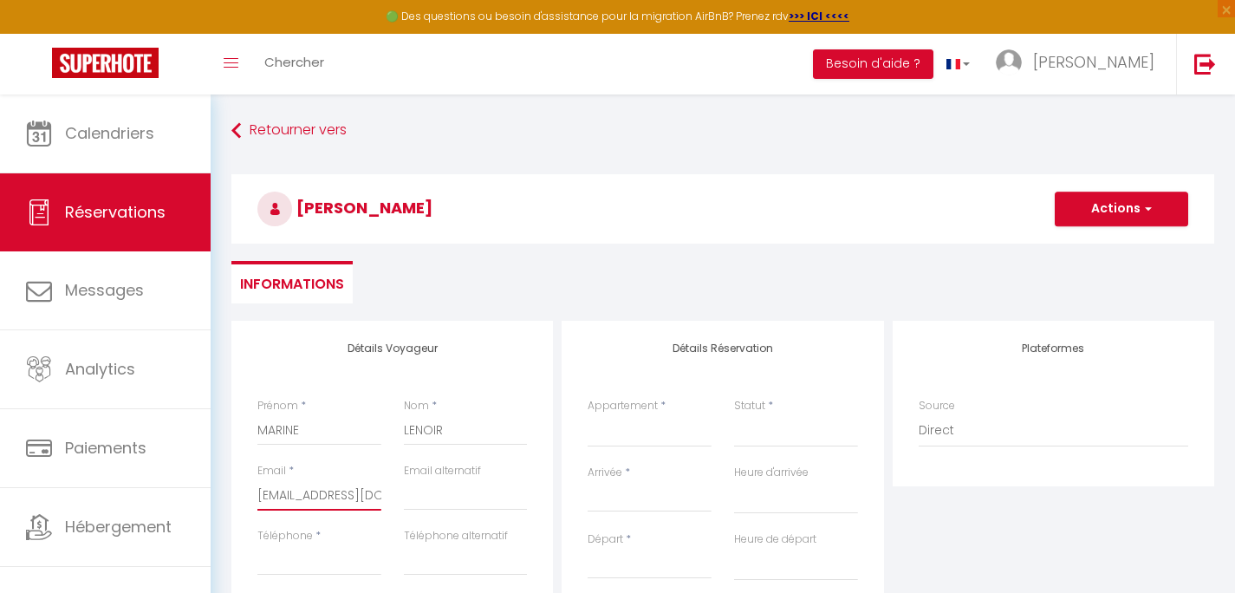
select select
checkbox input "false"
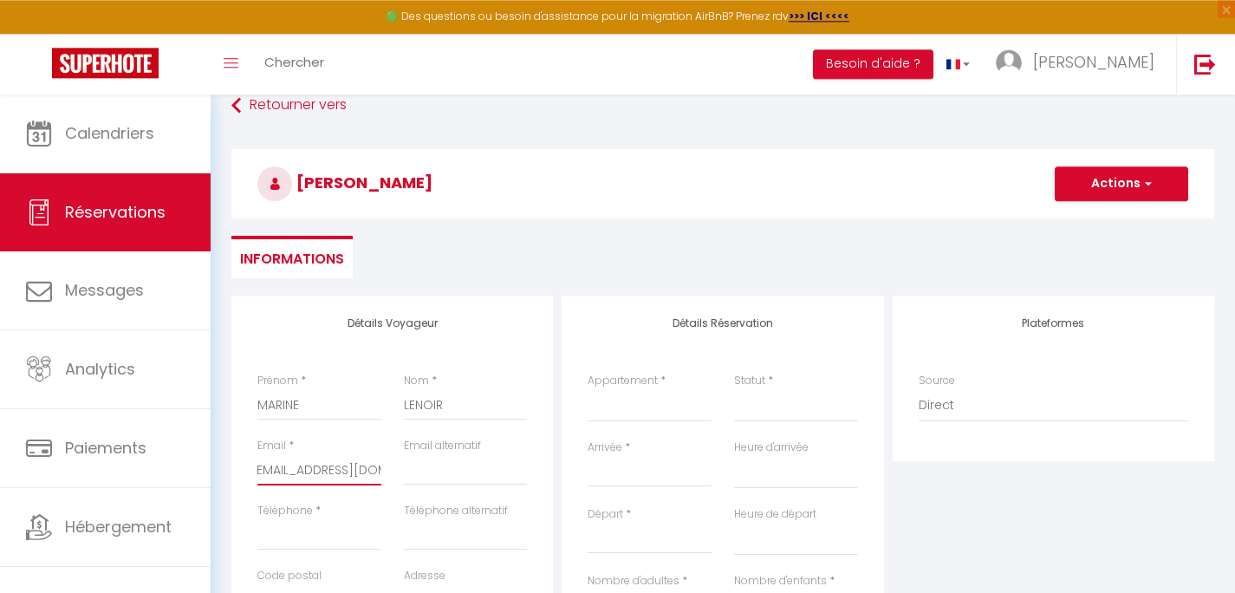
scroll to position [69, 0]
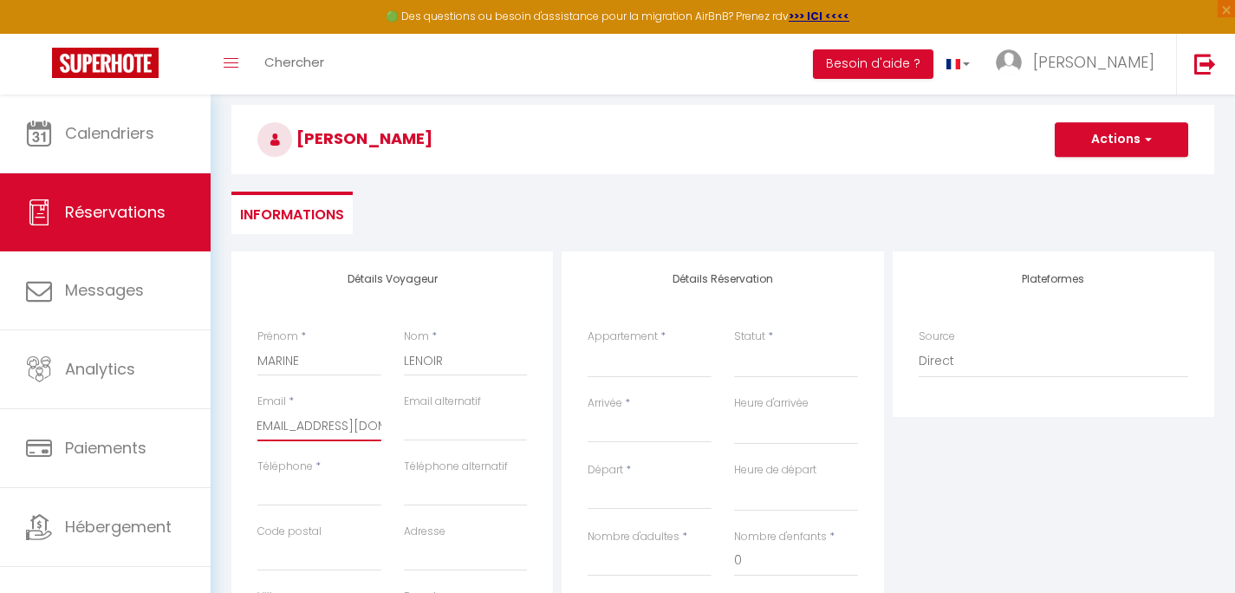
type input "[EMAIL_ADDRESS][DOMAIN_NAME]"
click at [341, 497] on input "Téléphone" at bounding box center [319, 490] width 124 height 31
paste input "[PHONE_NUMBER]"
type input "[PHONE_NUMBER]"
select select
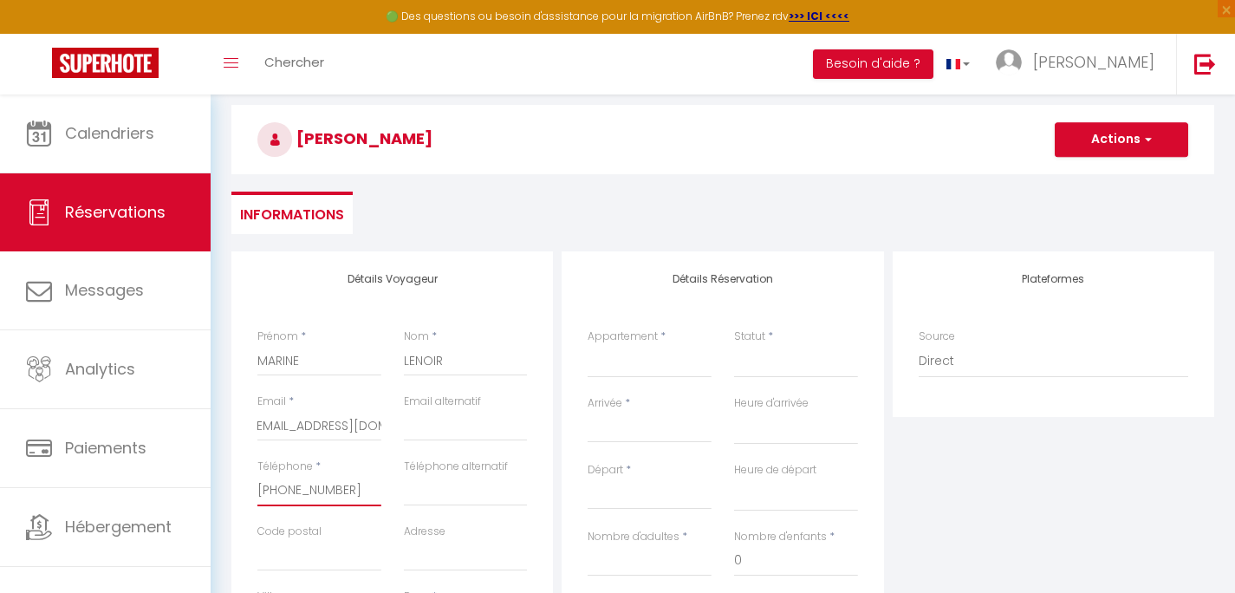
select select
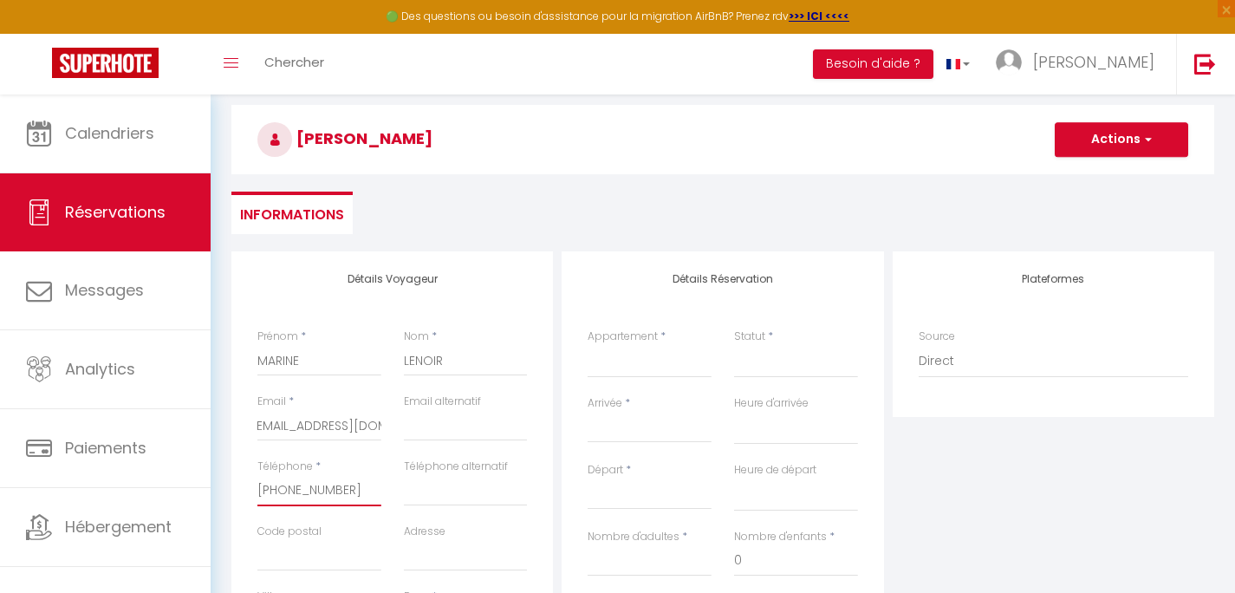
select select
checkbox input "false"
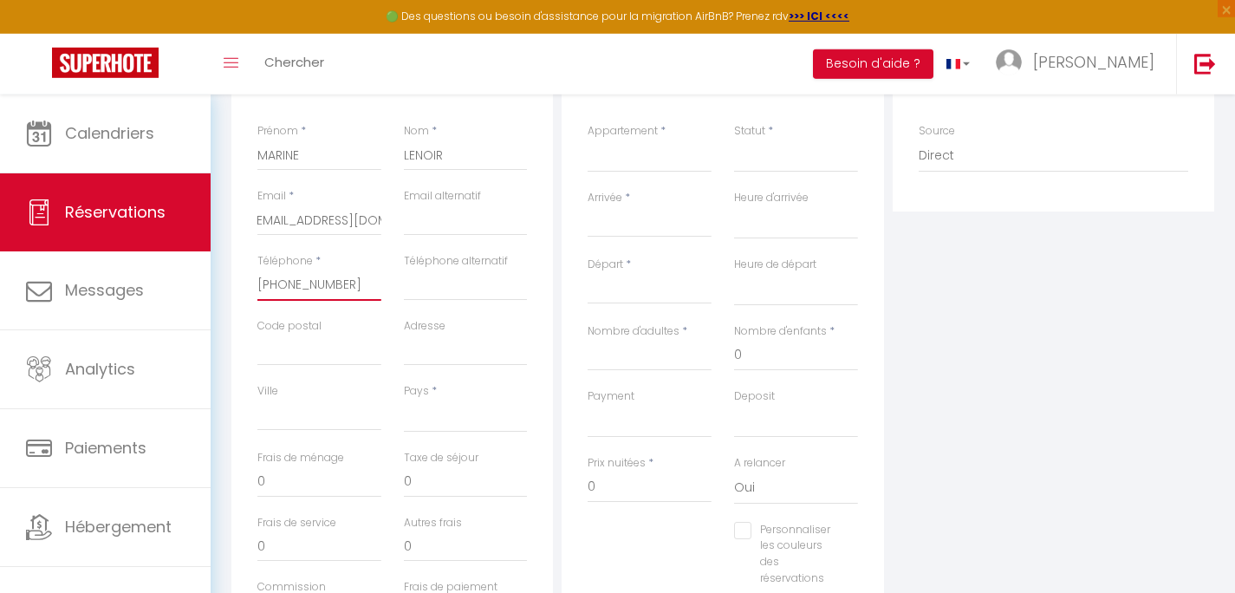
scroll to position [305, 0]
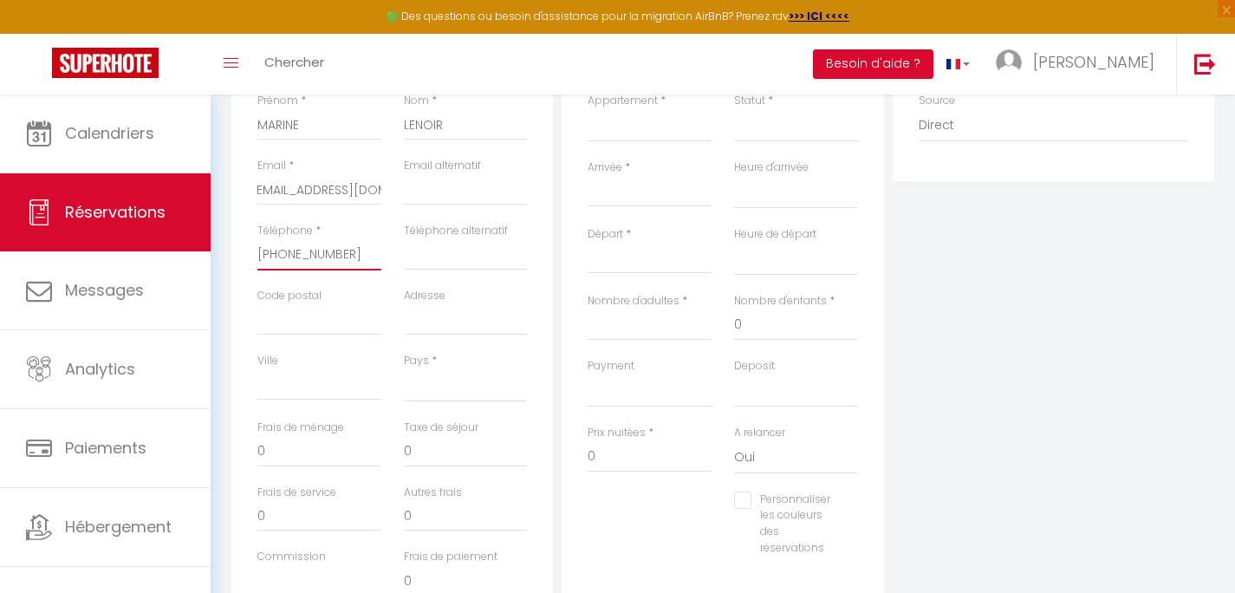
type input "[PHONE_NUMBER]"
click at [404, 369] on select "[GEOGRAPHIC_DATA] [GEOGRAPHIC_DATA] [GEOGRAPHIC_DATA] [GEOGRAPHIC_DATA] [GEOGRA…" at bounding box center [466, 385] width 124 height 33
select select "FR"
click option "[GEOGRAPHIC_DATA]" at bounding box center [0, 0] width 0 height 0
select select
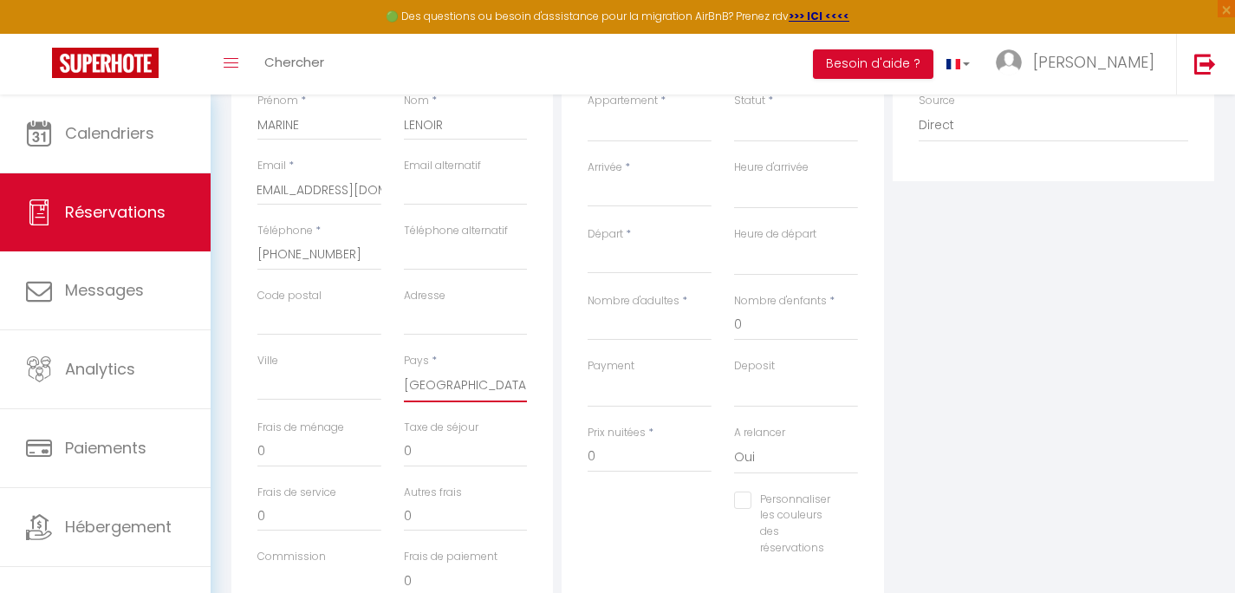
select select
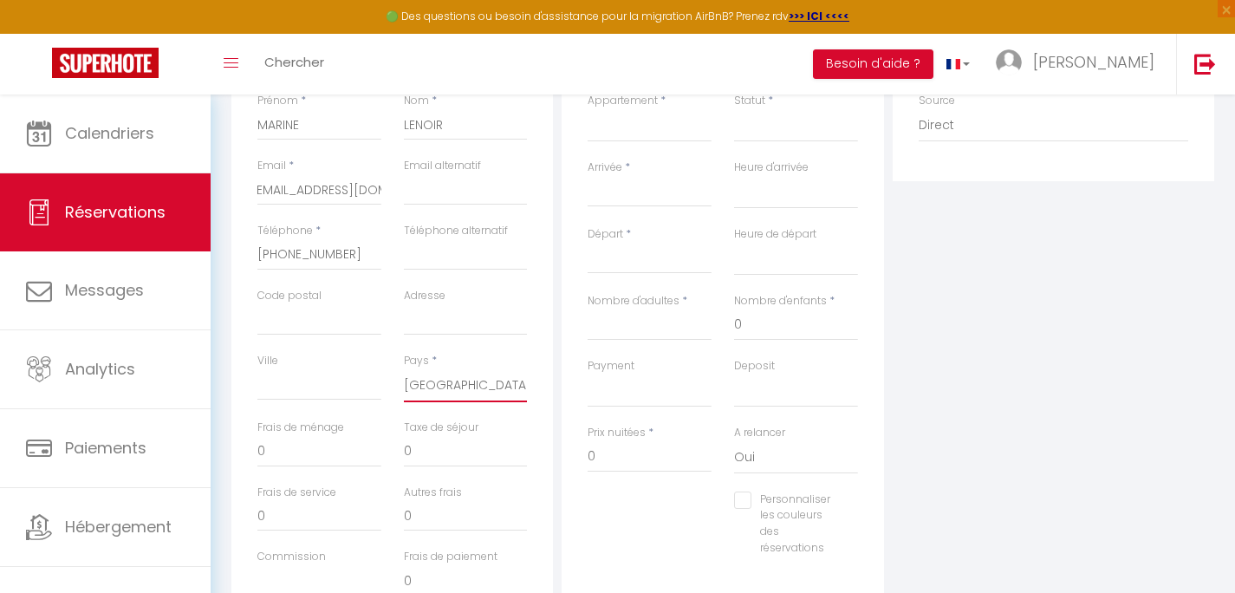
checkbox input "false"
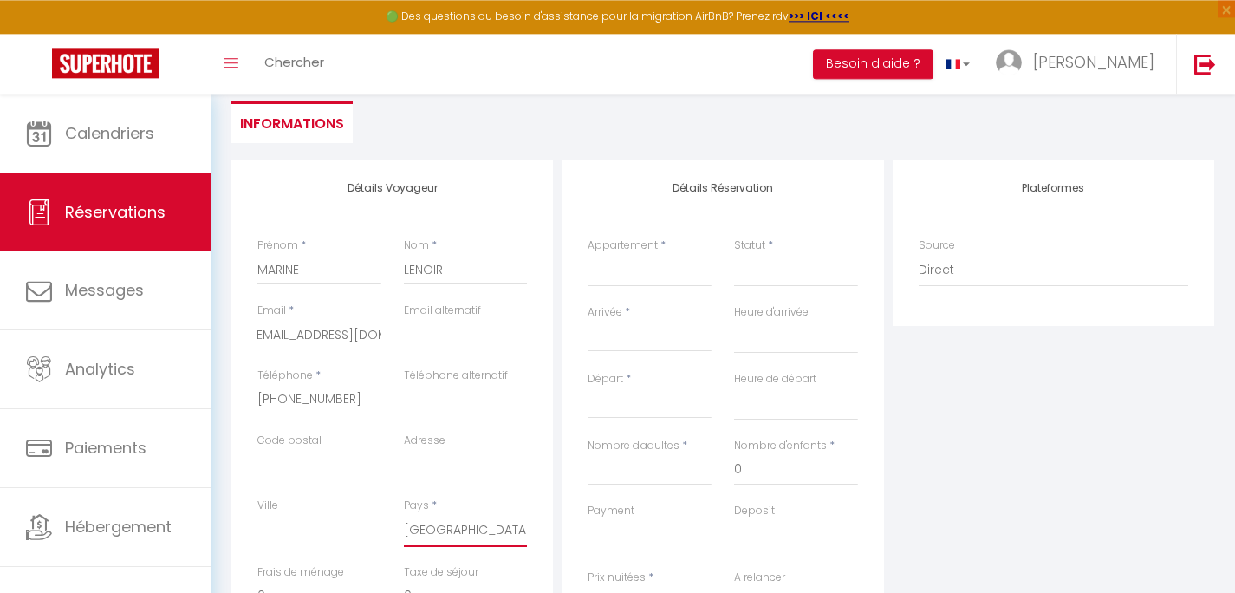
scroll to position [42, 0]
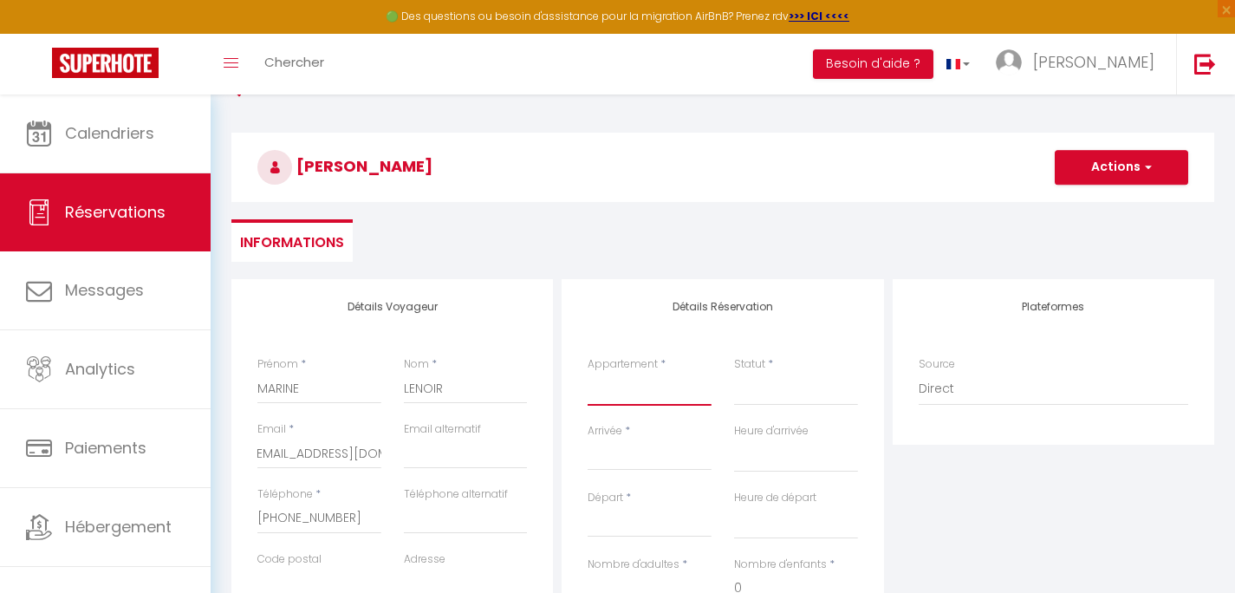
click at [588, 373] on select "501X · Lumineux appartement au pied des pistes [GEOGRAPHIC_DATA] à l'orée des b…" at bounding box center [650, 389] width 124 height 33
select select "33180"
click option "Dôme [PERSON_NAME], romantique et zen" at bounding box center [0, 0] width 0 height 0
select select
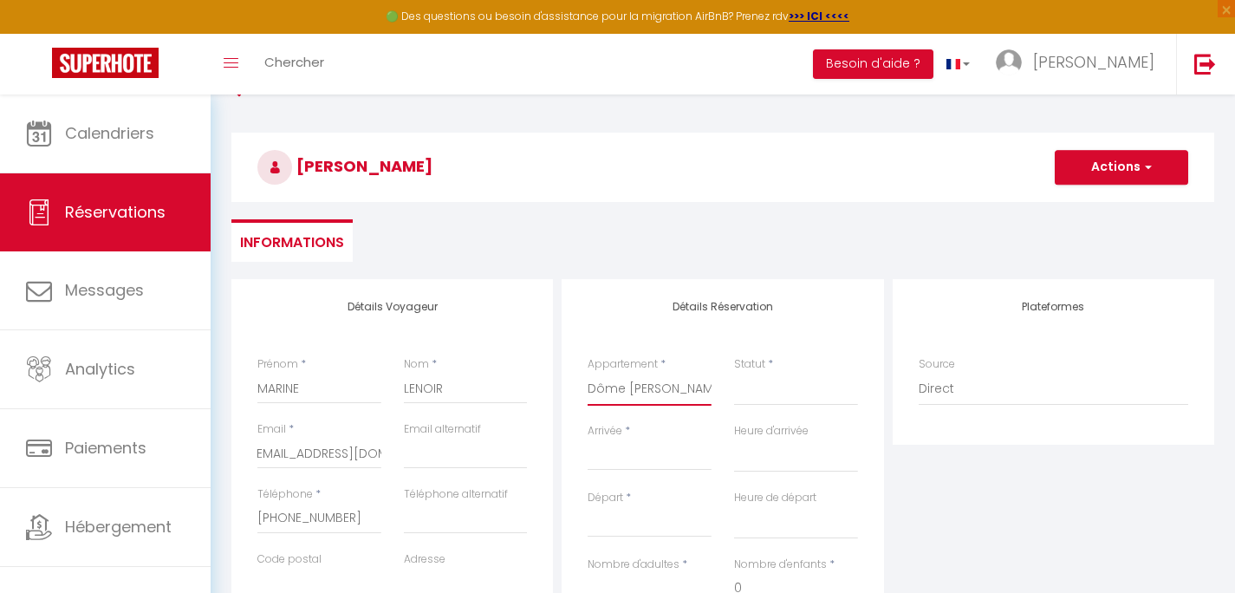
select select
checkbox input "false"
click at [770, 385] on select "Confirmé Non Confirmé [PERSON_NAME] par le voyageur No Show Request" at bounding box center [796, 389] width 124 height 33
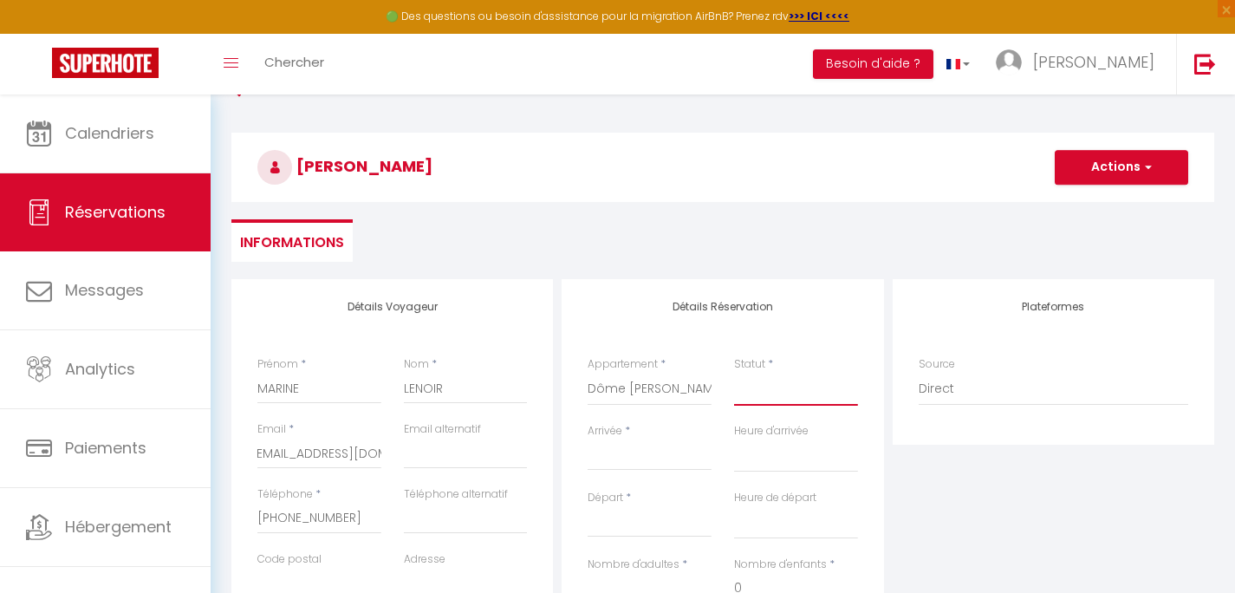
click at [770, 391] on select "Confirmé Non Confirmé [PERSON_NAME] par le voyageur No Show Request" at bounding box center [796, 389] width 124 height 33
select select
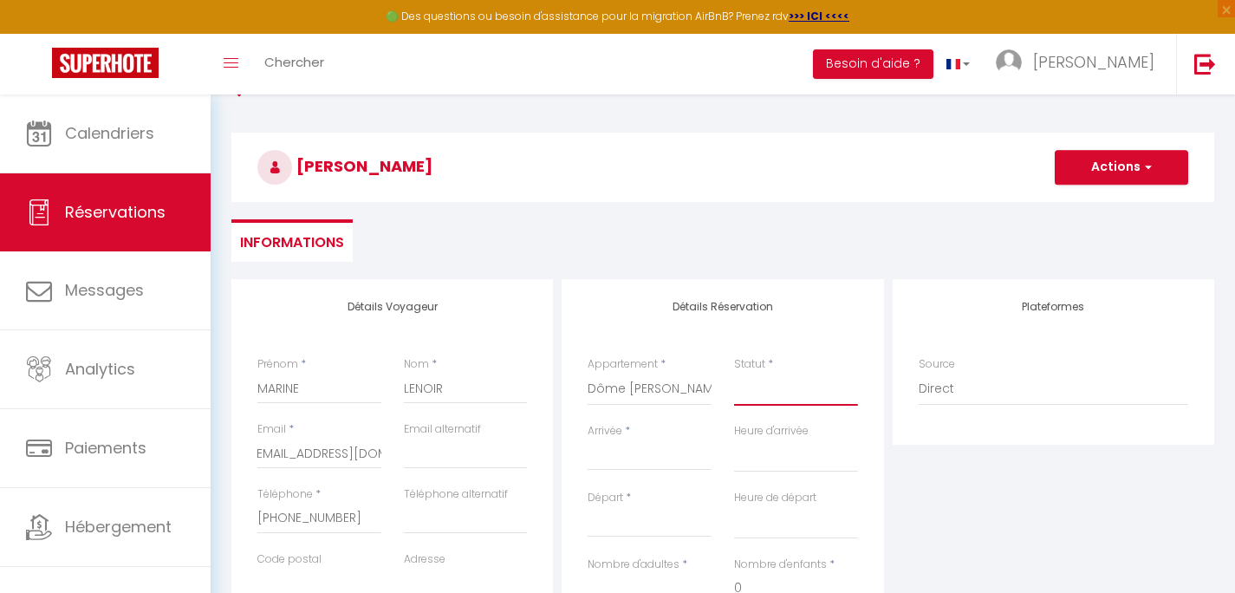
select select
checkbox input "false"
click at [734, 373] on select "Confirmé Non Confirmé [PERSON_NAME] par le voyageur No Show Request" at bounding box center [796, 389] width 124 height 33
select select "1"
click option "Confirmé" at bounding box center [0, 0] width 0 height 0
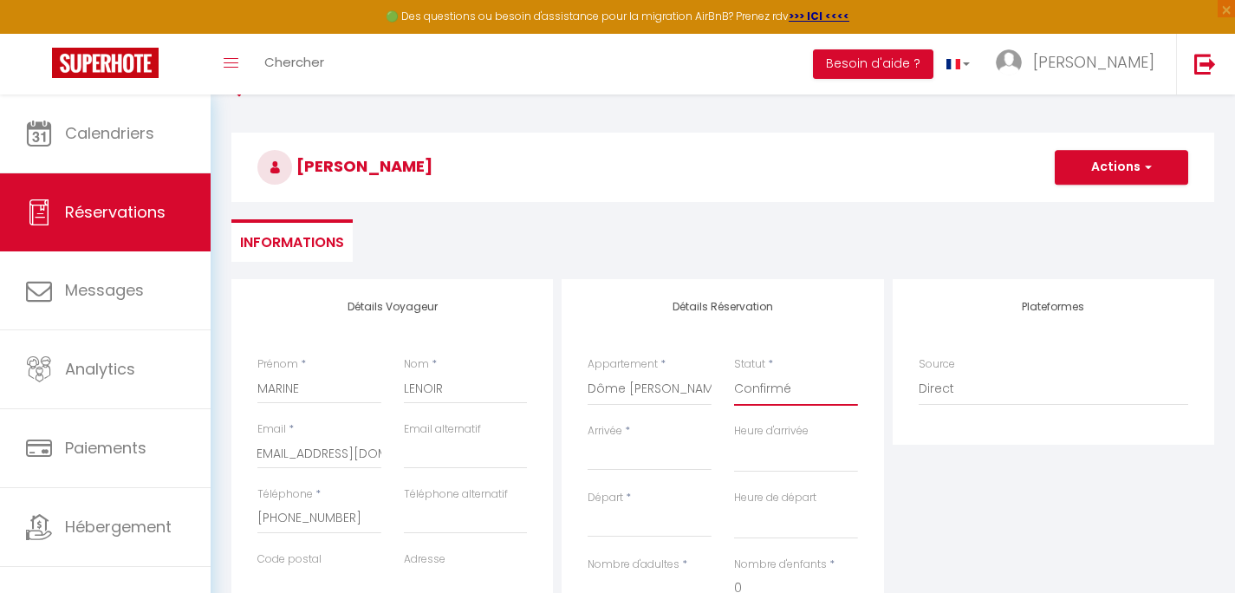
select select
checkbox input "false"
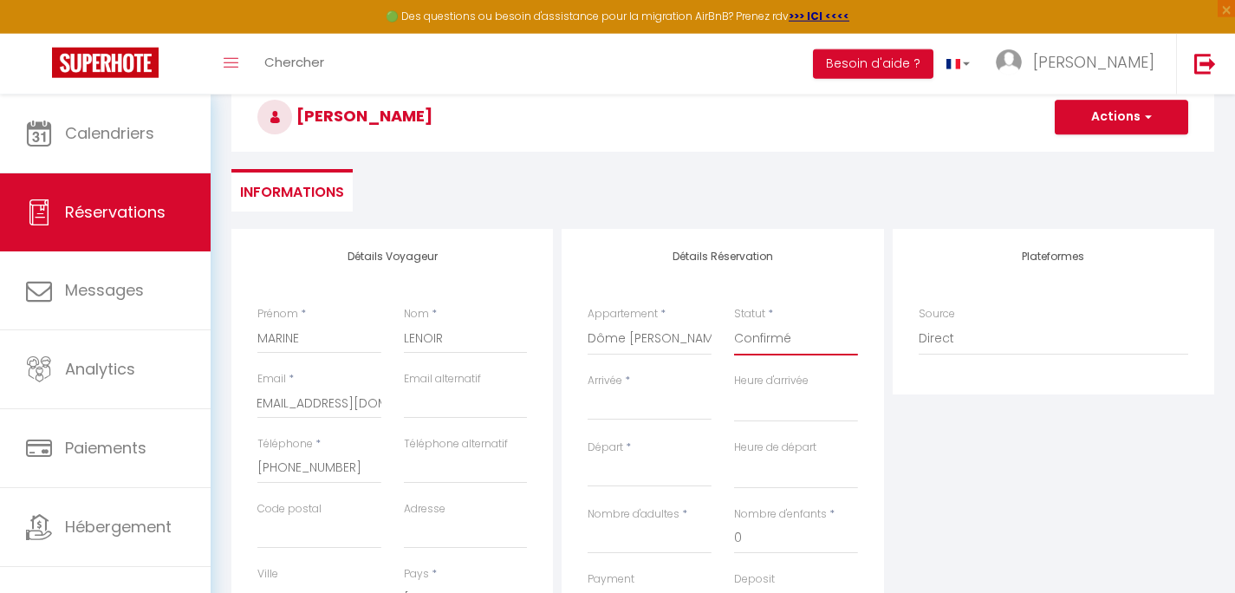
scroll to position [97, 0]
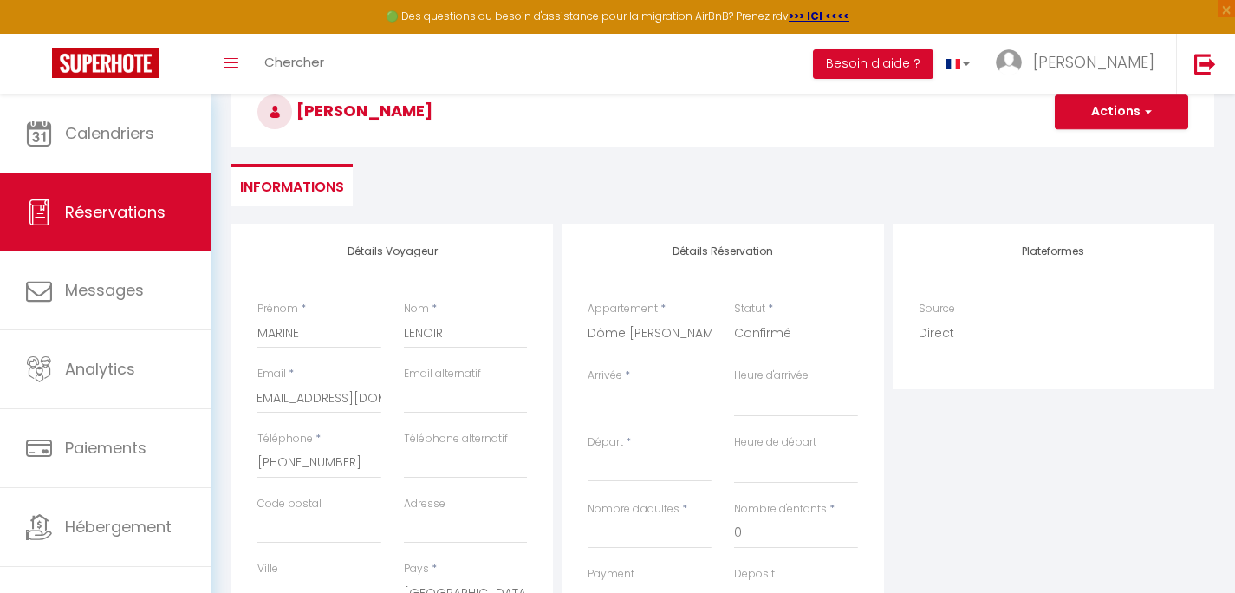
click at [666, 390] on div "< [DATE] > Dim Lun Mar Mer Jeu Ven Sam 1 2 3 4 5 6 7 8 9 10 11 12 13 14 15 16 1…" at bounding box center [650, 399] width 124 height 31
click at [664, 401] on input "Arrivée" at bounding box center [650, 401] width 124 height 23
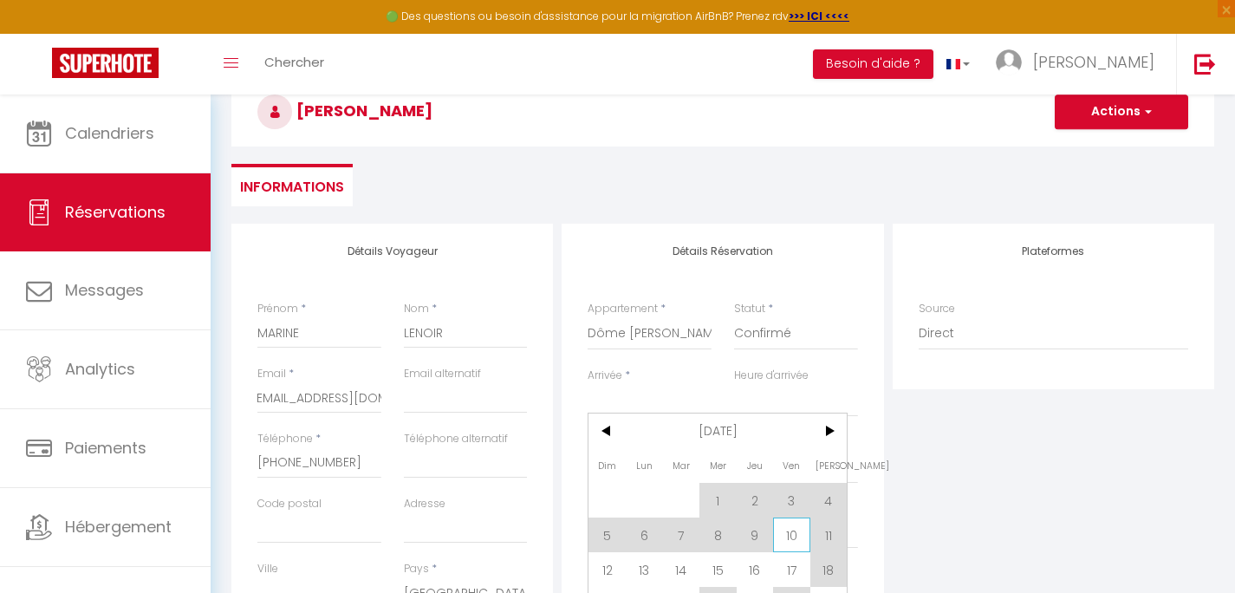
click at [785, 536] on span "10" at bounding box center [791, 534] width 37 height 35
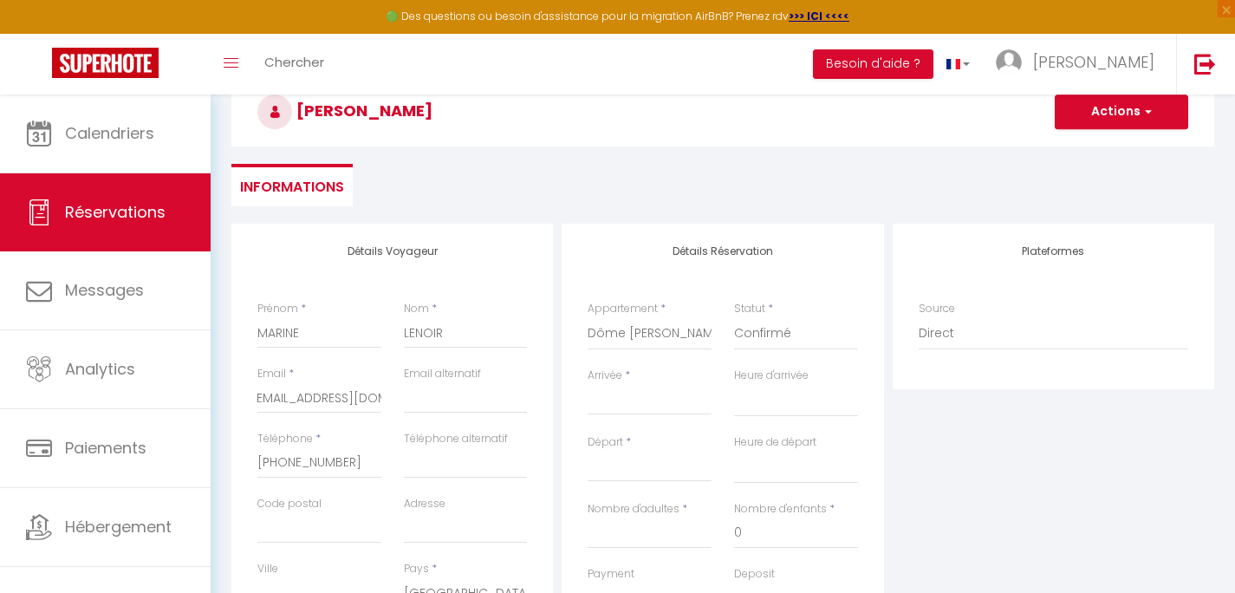
type input "Ven 10 Octobre 2025"
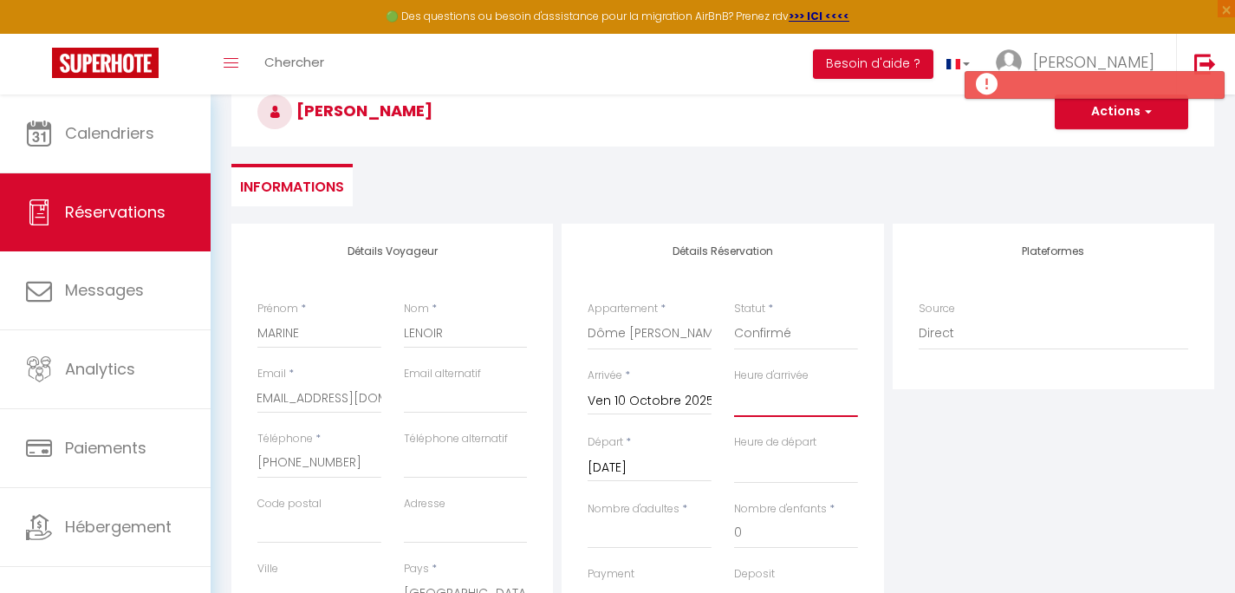
click at [734, 384] on select "00:00 00:30 01:00 01:30 02:00 02:30 03:00 03:30 04:00 04:30 05:00 05:30 06:00 0…" at bounding box center [796, 400] width 124 height 33
click option "16:00" at bounding box center [0, 0] width 0 height 0
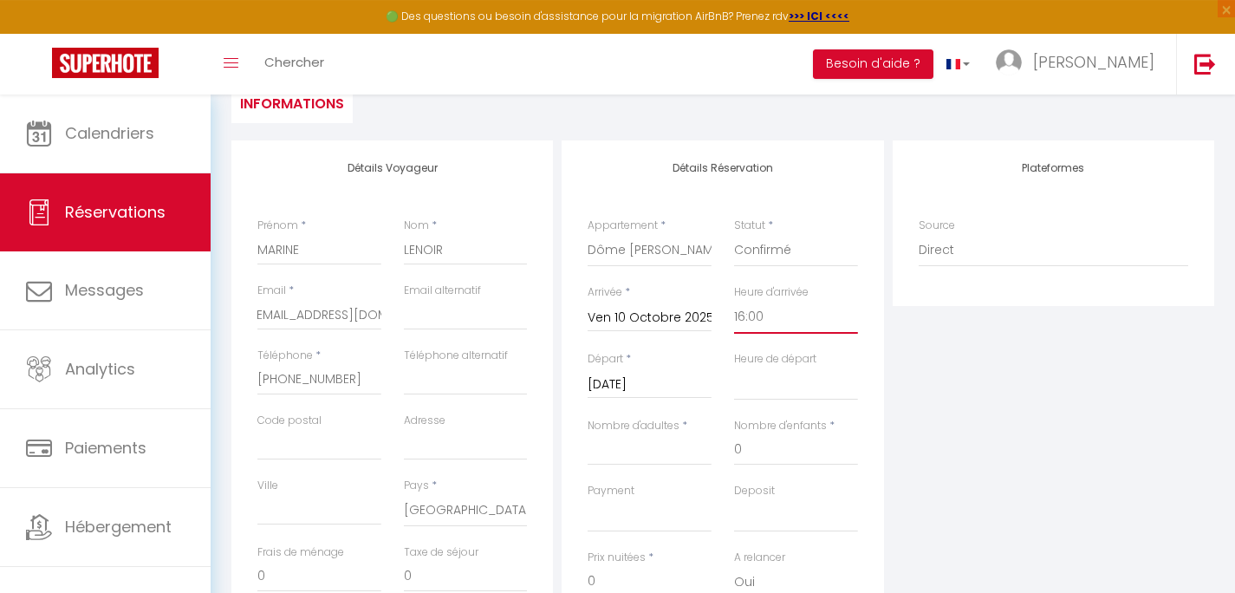
scroll to position [208, 0]
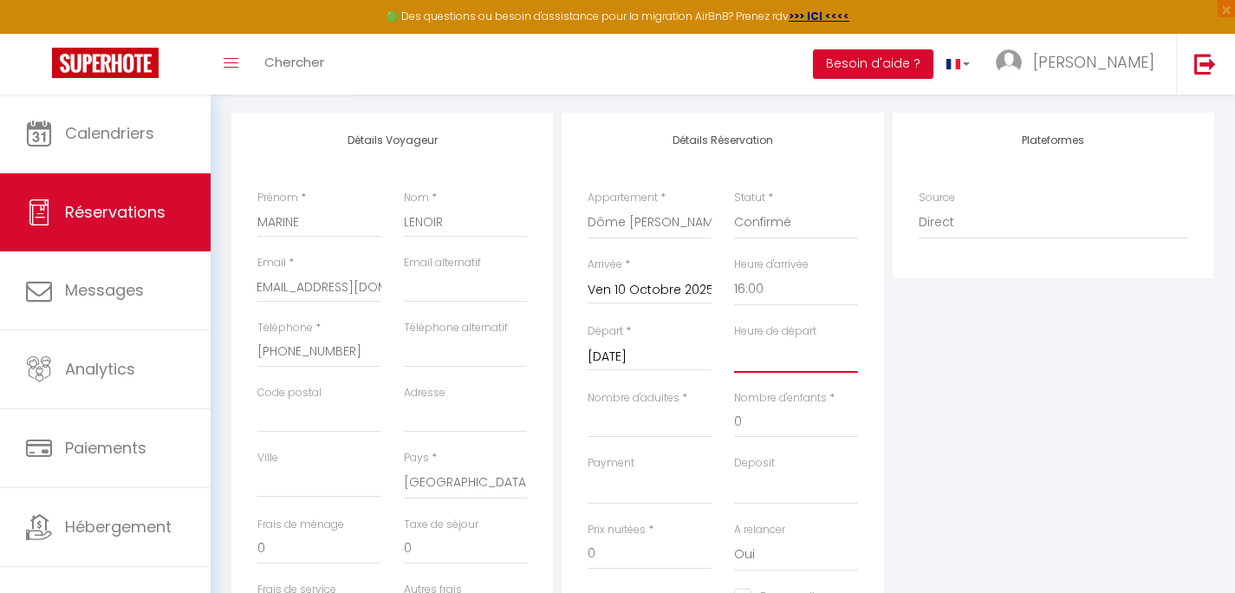
click at [734, 340] on select "00:00 00:30 01:00 01:30 02:00 02:30 03:00 03:30 04:00 04:30 05:00 05:30 06:00 0…" at bounding box center [796, 356] width 124 height 33
click option "11:00" at bounding box center [0, 0] width 0 height 0
click at [652, 427] on input "Nombre d'adultes" at bounding box center [650, 421] width 124 height 31
click at [588, 471] on select "OK KO" at bounding box center [650, 487] width 124 height 33
click option "OK" at bounding box center [0, 0] width 0 height 0
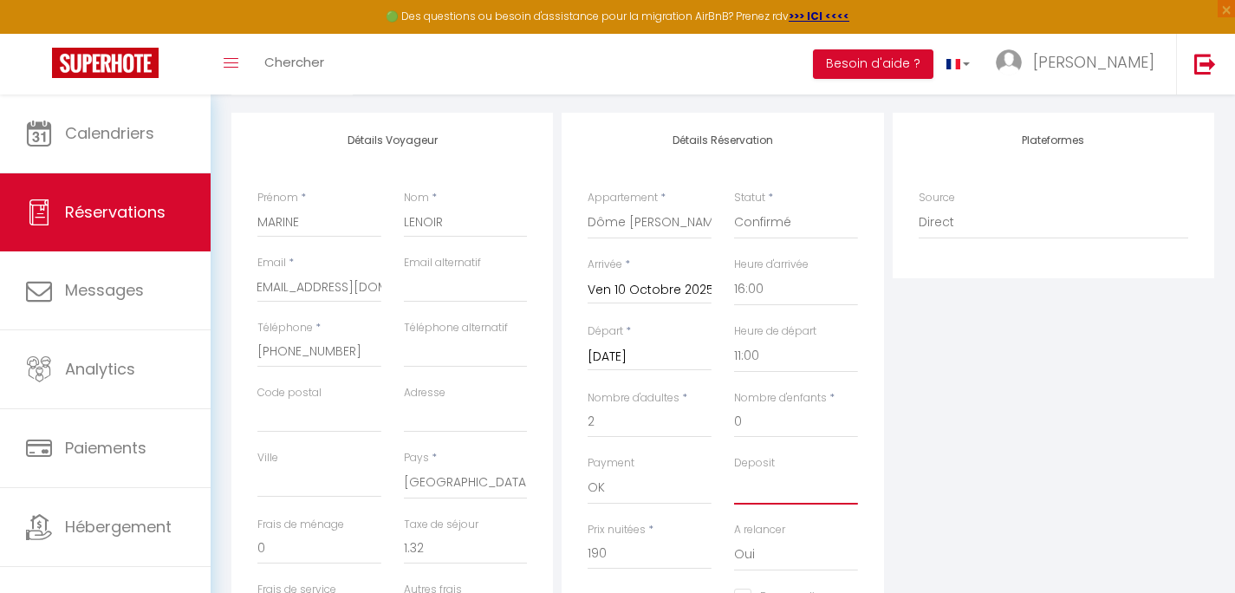
click at [734, 471] on select "OK KO" at bounding box center [796, 487] width 124 height 33
click option "OK" at bounding box center [0, 0] width 0 height 0
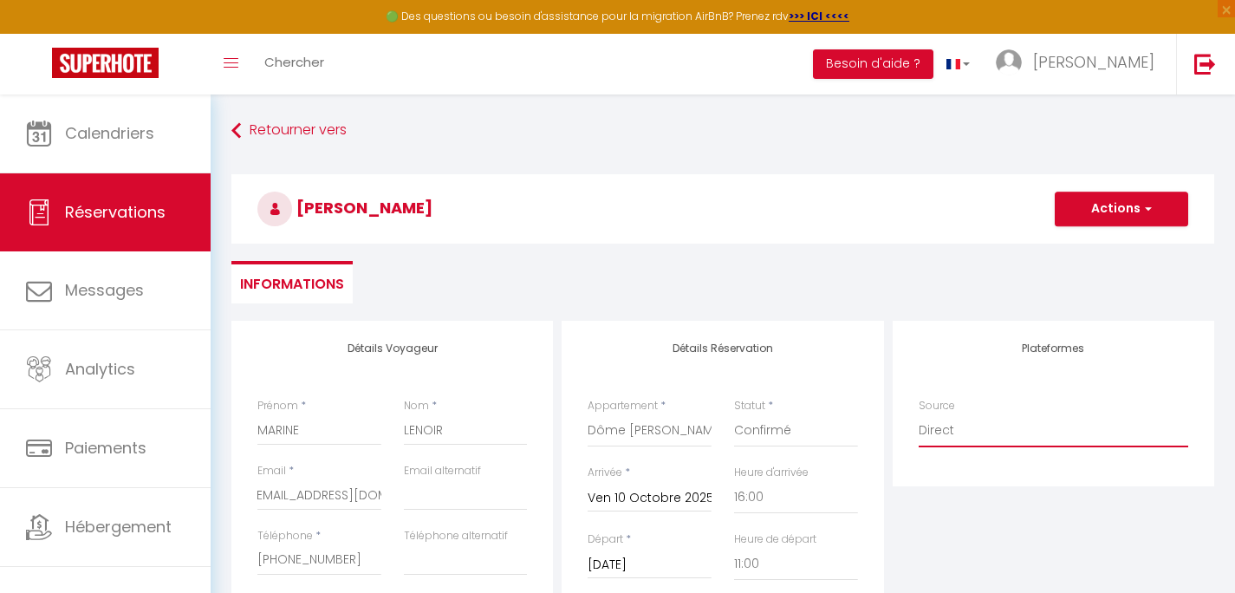
click at [919, 414] on select "Direct [DOMAIN_NAME] [DOMAIN_NAME] Chalet montagne Expedia Gite de [GEOGRAPHIC_…" at bounding box center [1054, 430] width 270 height 33
click option "Homeaway" at bounding box center [0, 0] width 0 height 0
click at [1087, 212] on button "Actions" at bounding box center [1121, 209] width 133 height 35
click at [919, 414] on select "Direct [DOMAIN_NAME] [DOMAIN_NAME] Chalet montagne Expedia Gite de [GEOGRAPHIC_…" at bounding box center [1054, 430] width 270 height 33
click option "Homeaway iCal" at bounding box center [0, 0] width 0 height 0
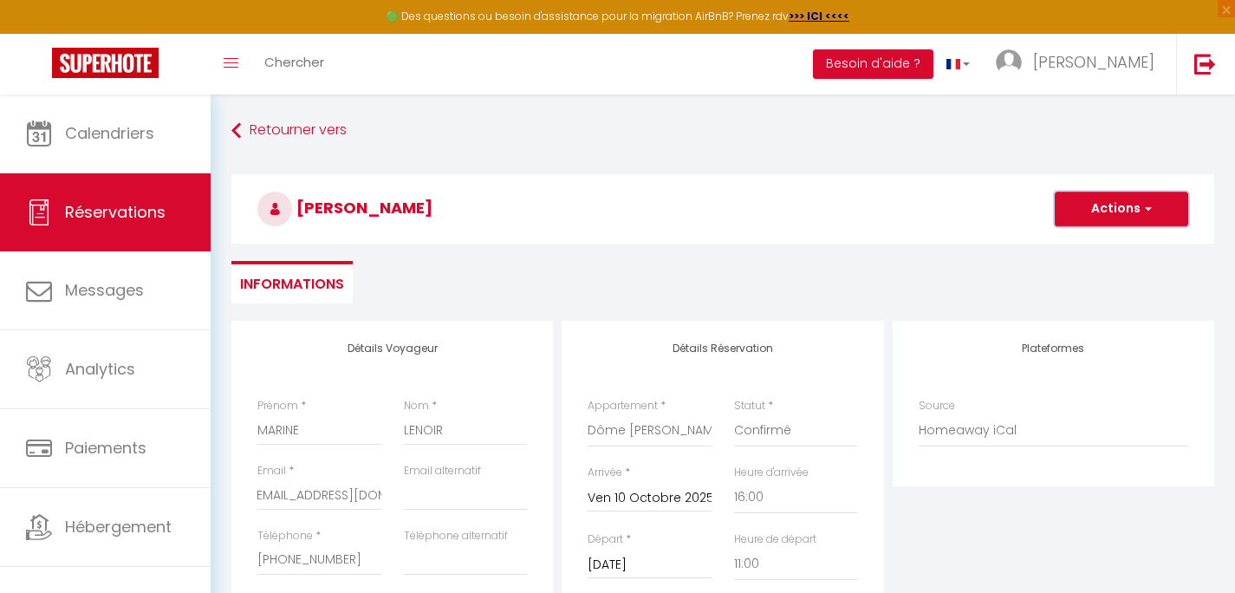
click at [1084, 210] on button "Actions" at bounding box center [1121, 209] width 133 height 35
click at [1073, 249] on link "Enregistrer" at bounding box center [1104, 247] width 137 height 23
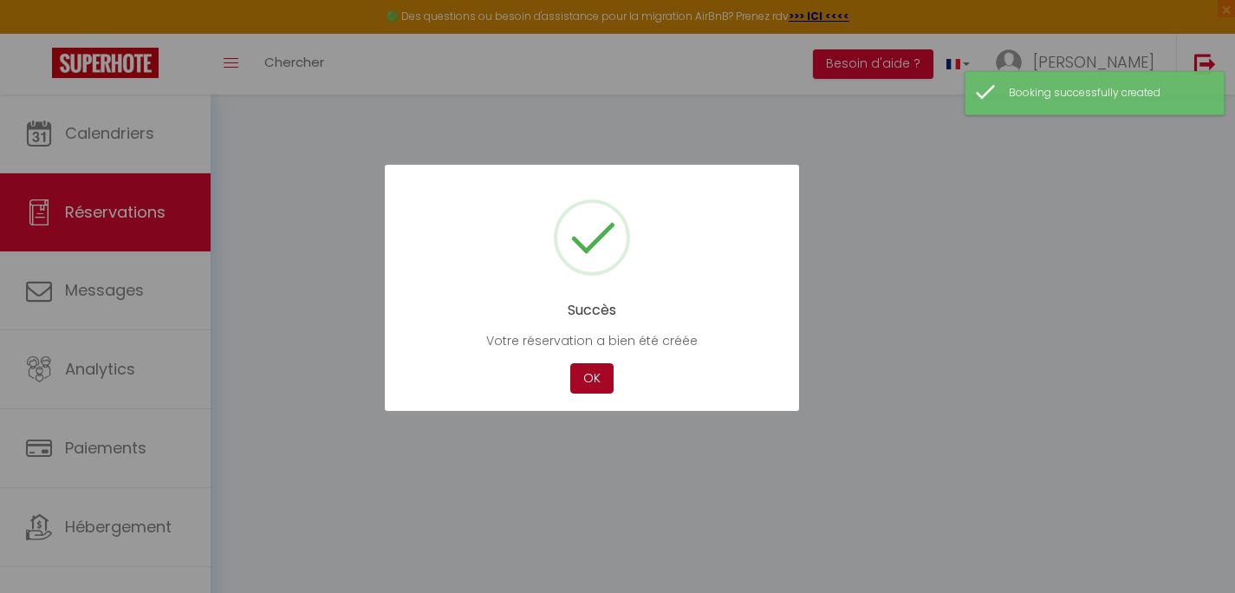
click at [593, 380] on button "OK" at bounding box center [591, 378] width 43 height 30
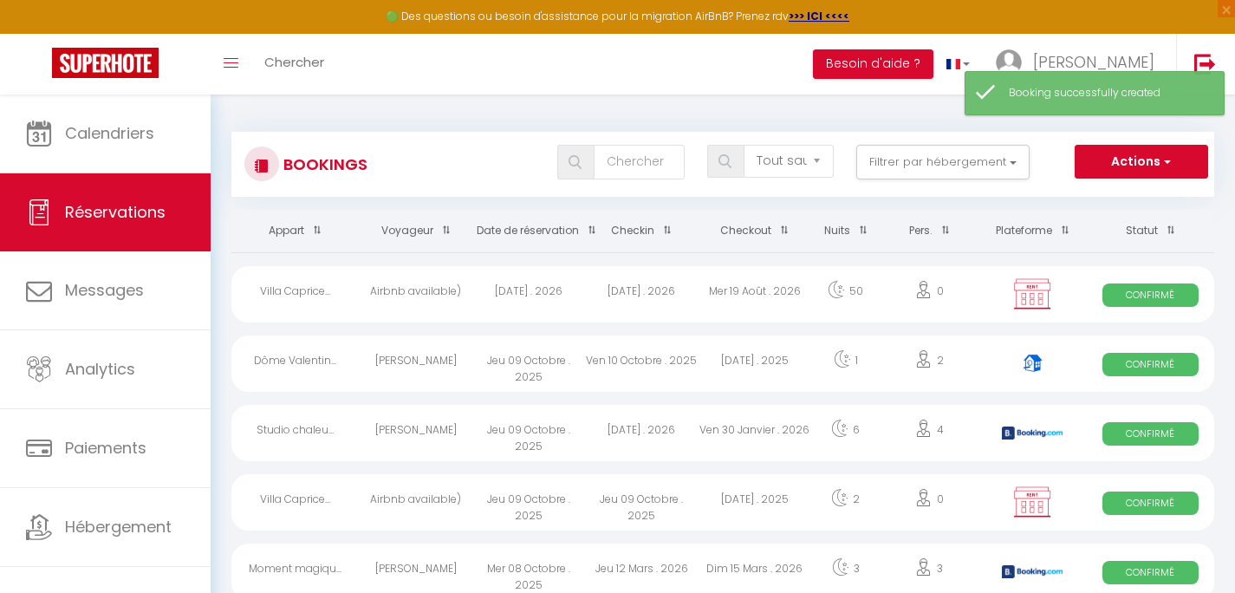
click at [481, 380] on div "Jeu 09 Octobre . 2025" at bounding box center [528, 363] width 113 height 56
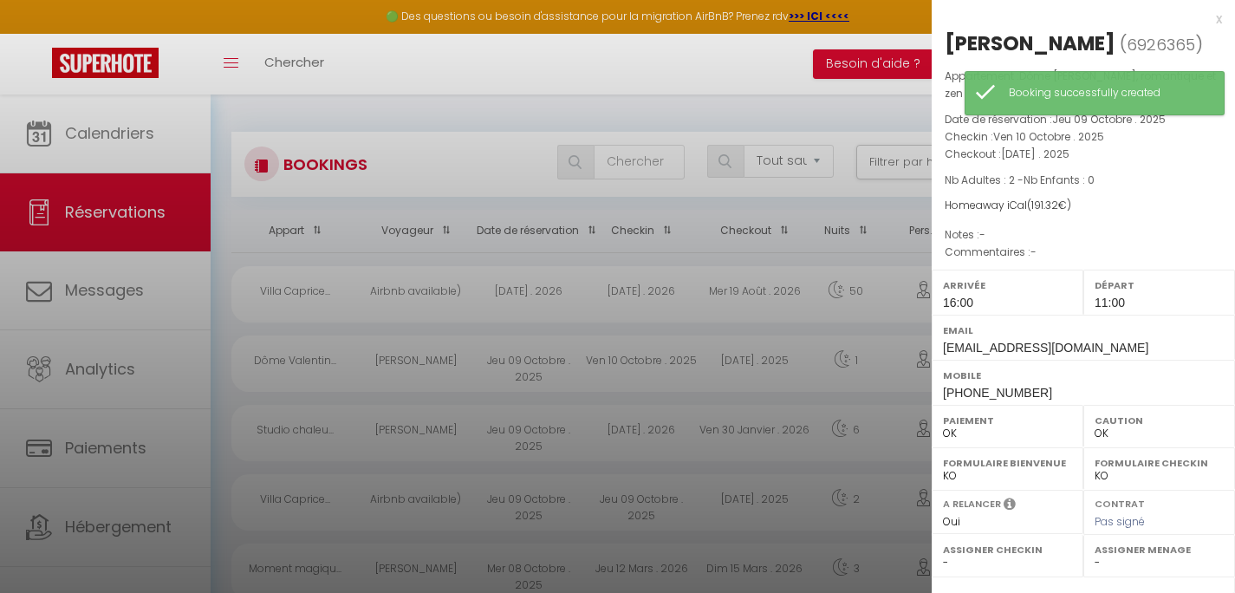
scroll to position [214, 0]
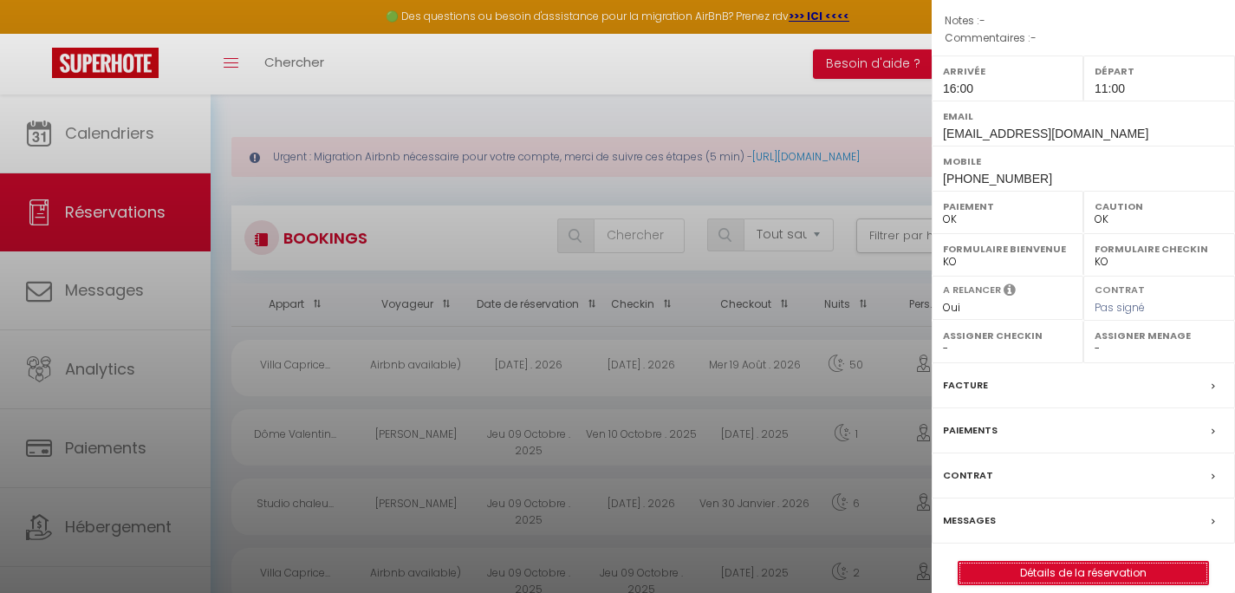
click at [1005, 562] on link "Détails de la réservation" at bounding box center [1083, 573] width 250 height 23
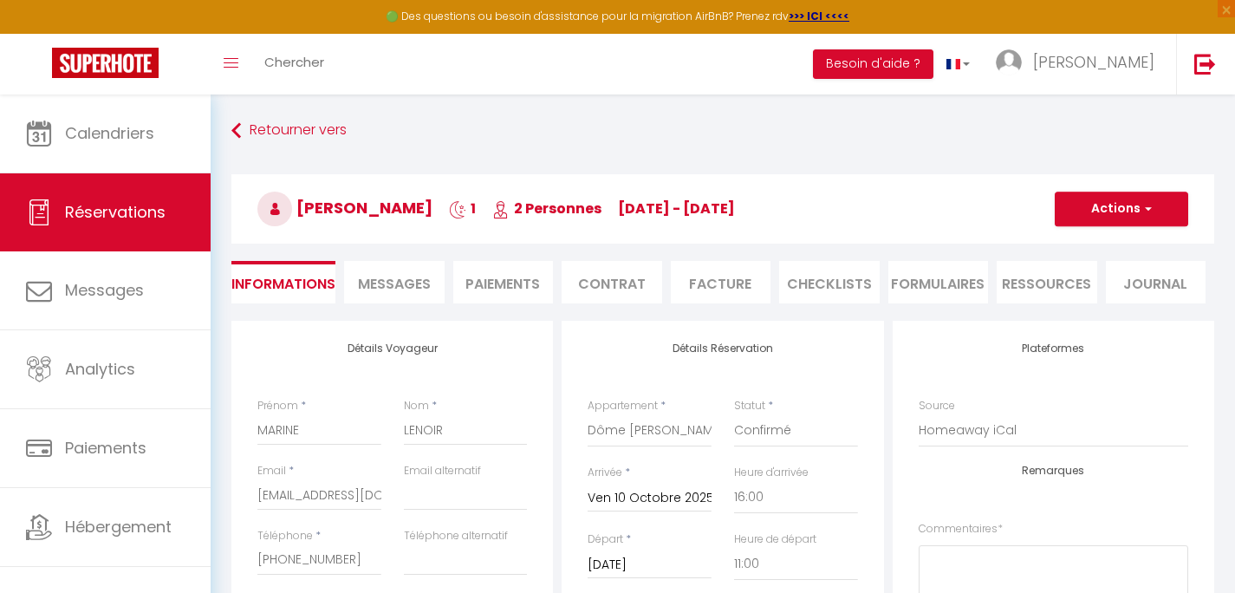
click at [383, 277] on span "Messages" at bounding box center [394, 284] width 73 height 20
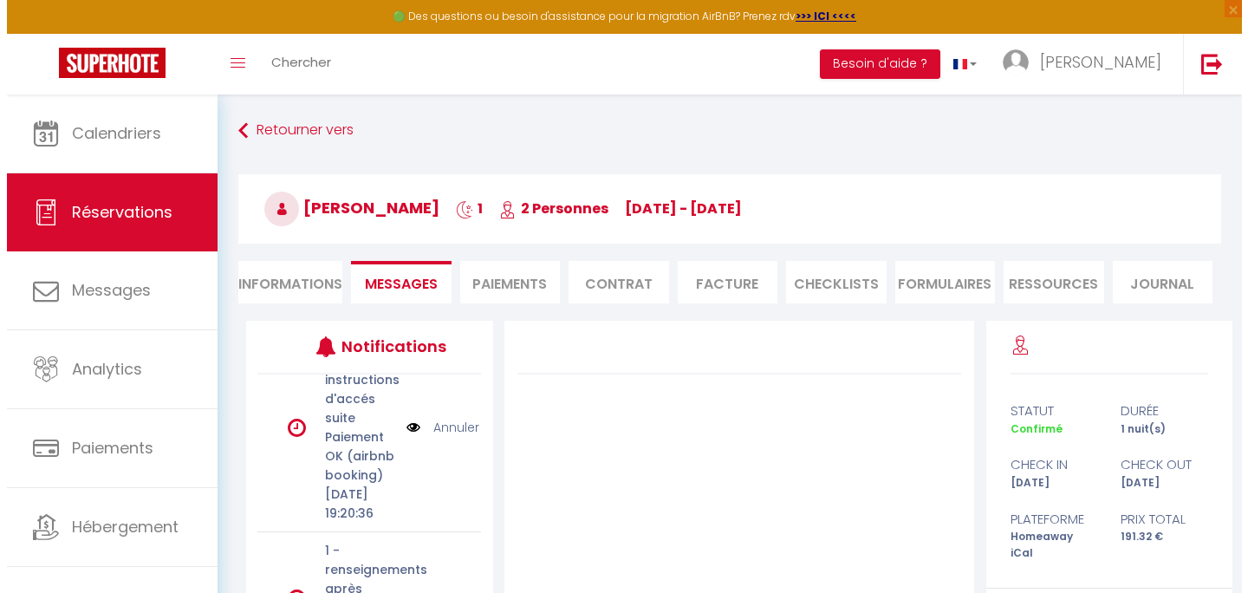
scroll to position [222, 0]
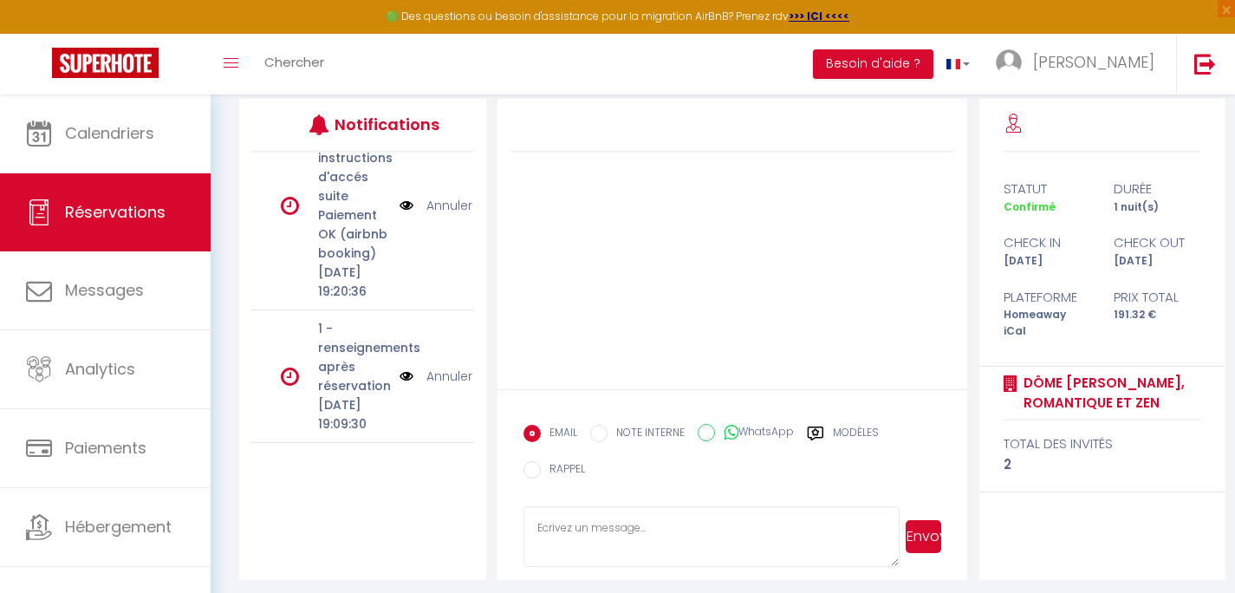
click at [401, 367] on img at bounding box center [407, 376] width 14 height 19
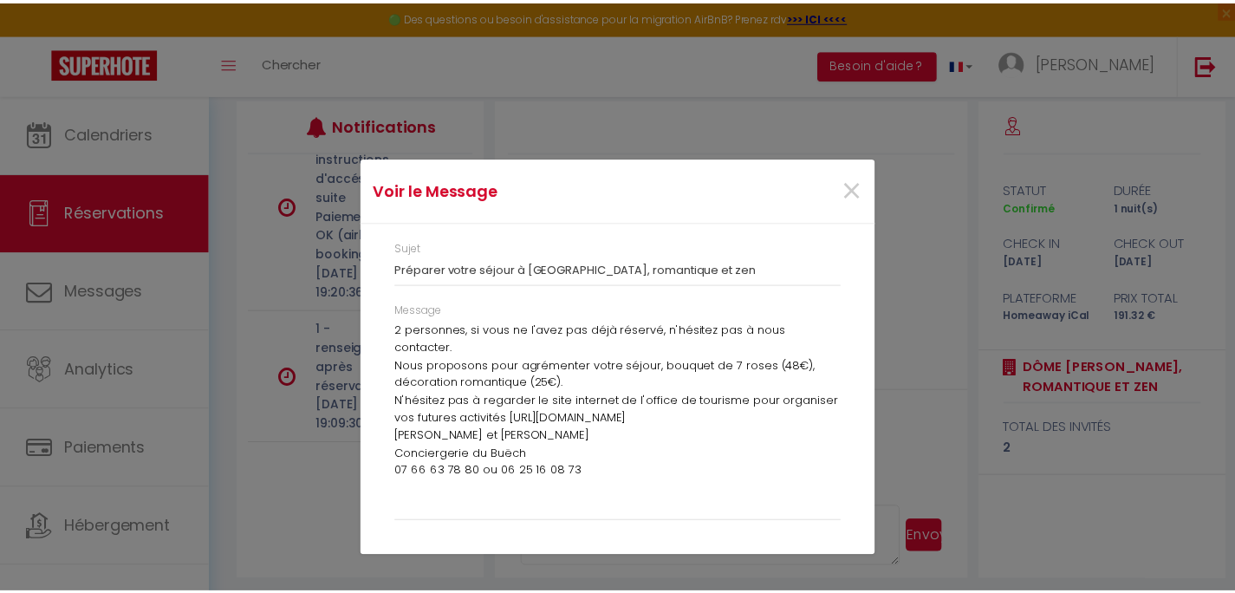
scroll to position [167, 0]
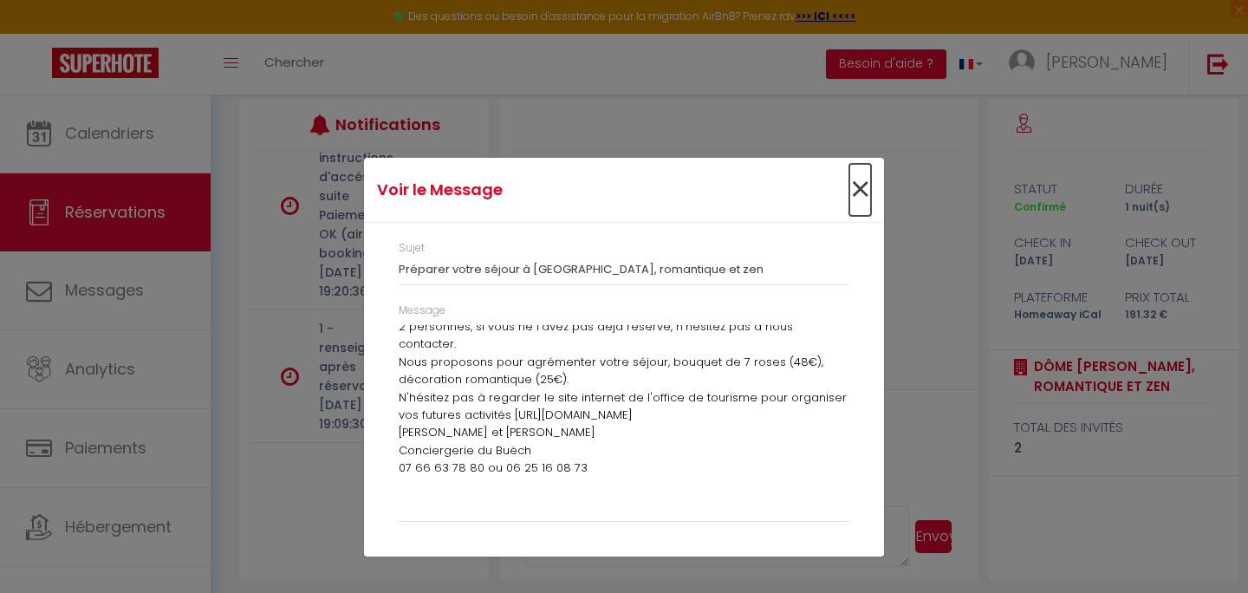
click at [859, 192] on span "×" at bounding box center [860, 190] width 22 height 52
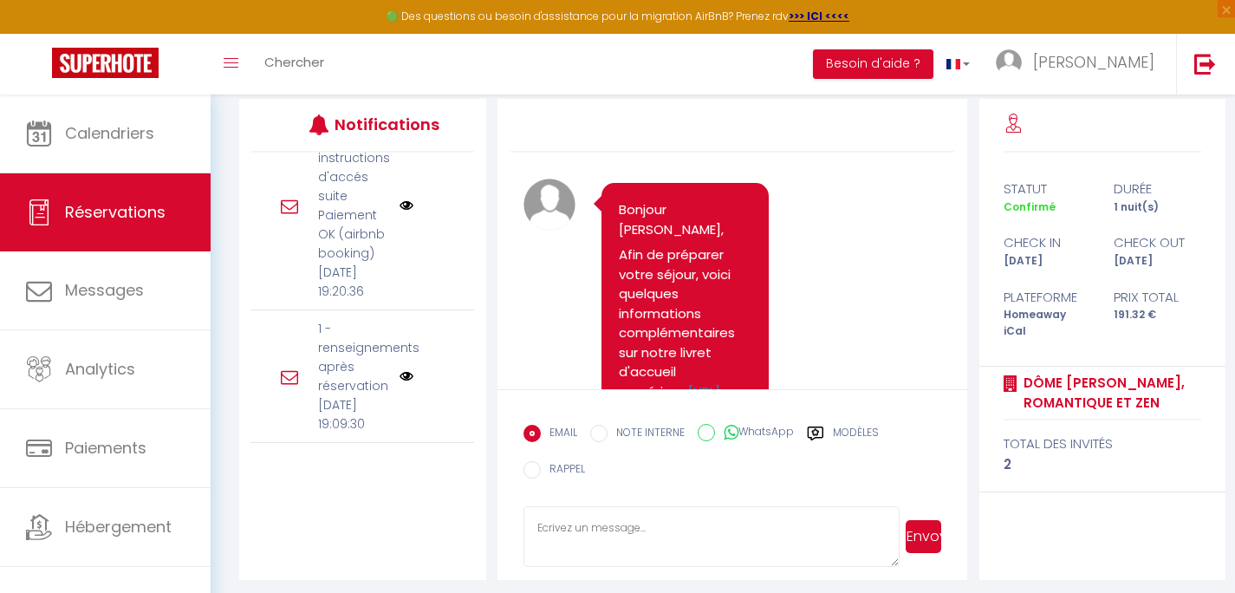
scroll to position [659, 0]
